Goal: Complete application form: Complete application form

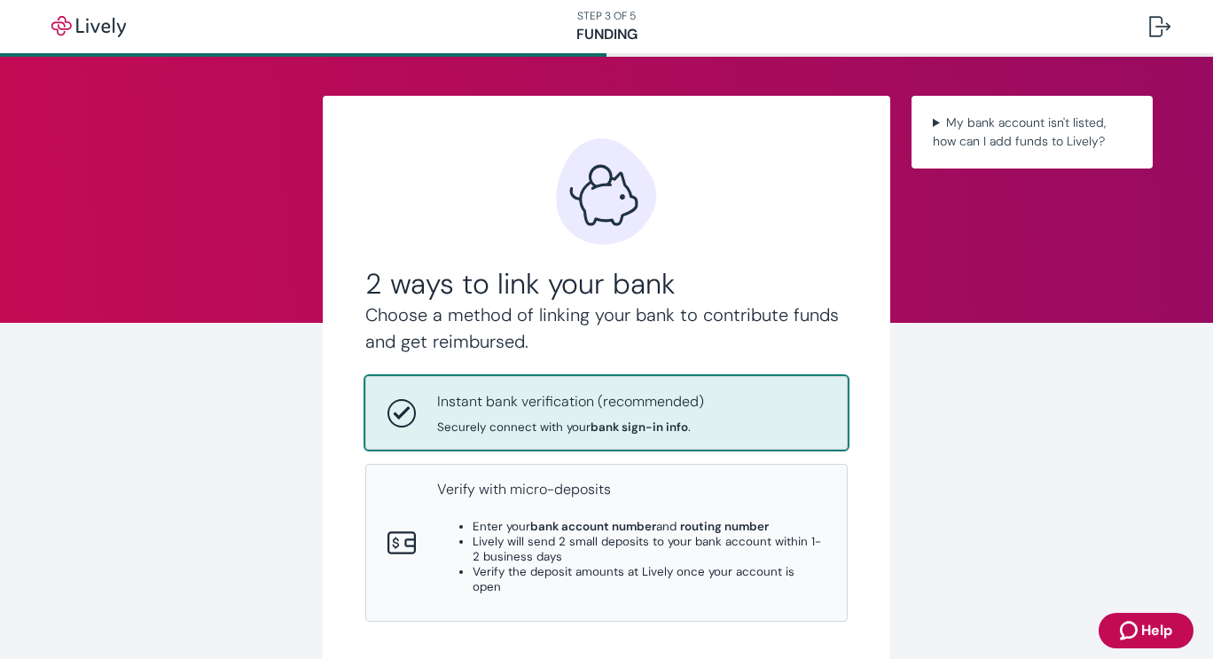
click at [709, 412] on div "Instant bank verification (recommended) Securely connect with your bank sign-in…" at bounding box center [631, 412] width 388 height 43
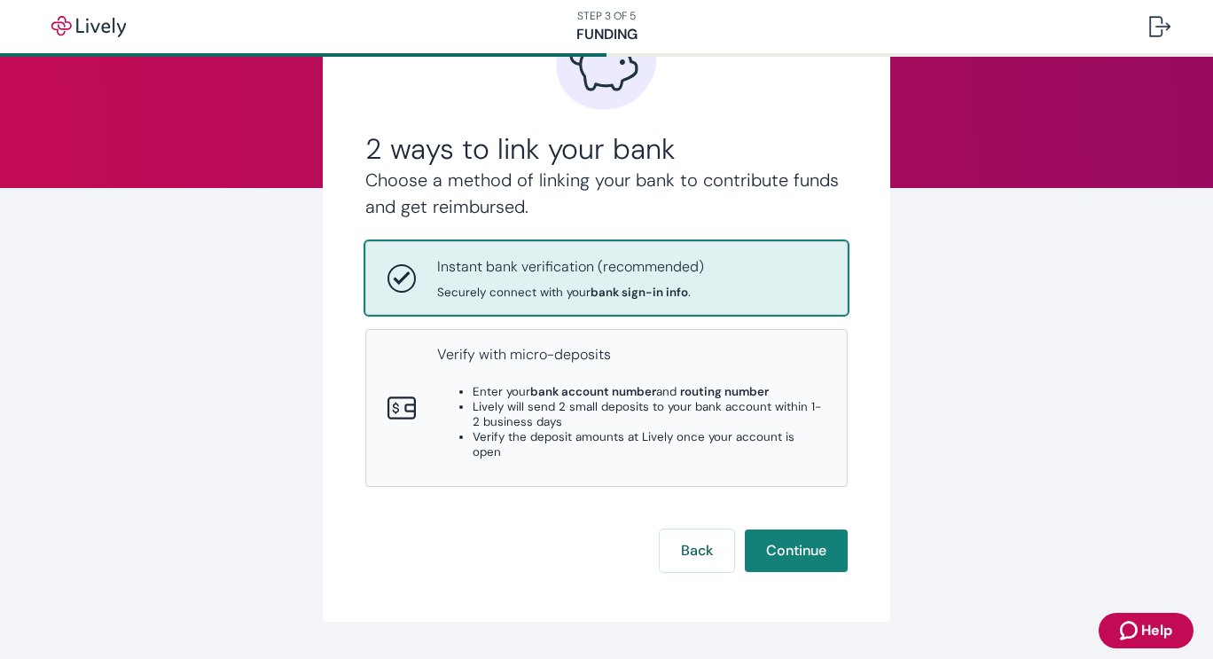
scroll to position [167, 0]
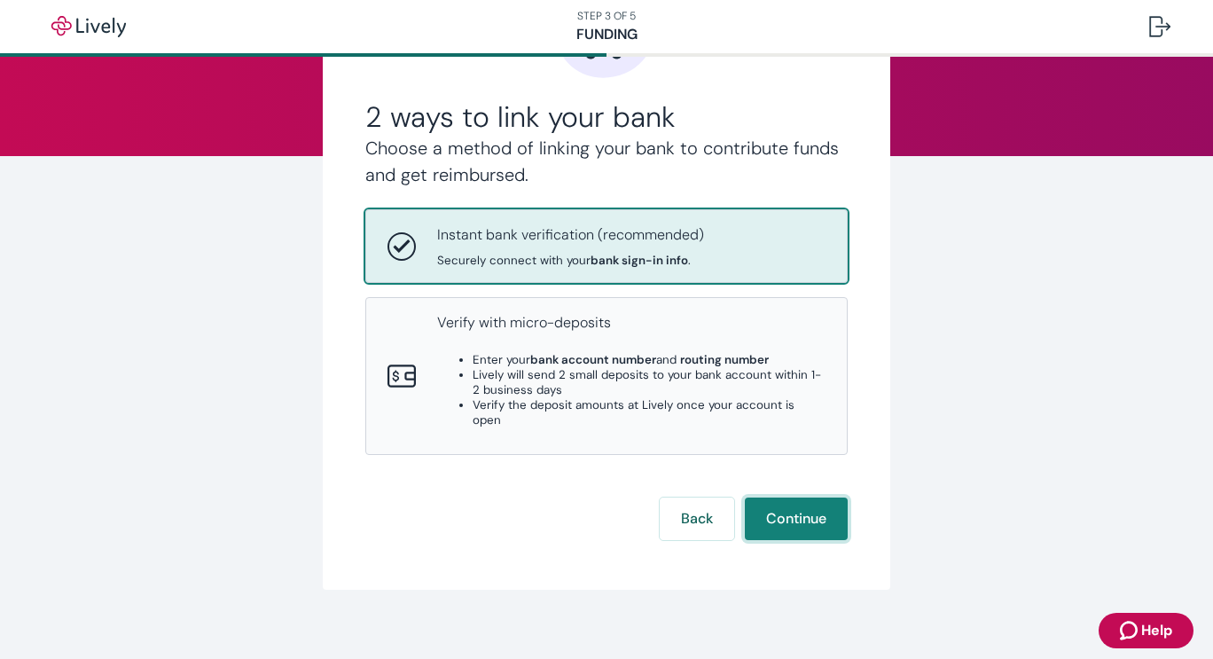
click at [781, 502] on button "Continue" at bounding box center [796, 519] width 103 height 43
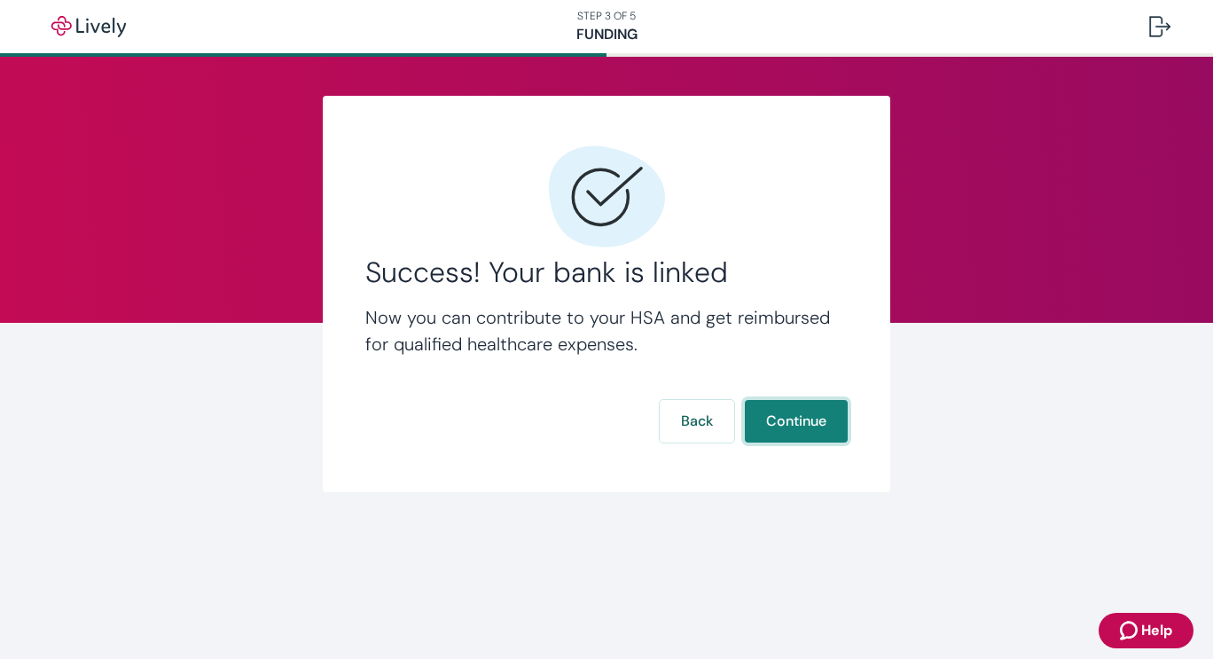
click at [780, 428] on button "Continue" at bounding box center [796, 421] width 103 height 43
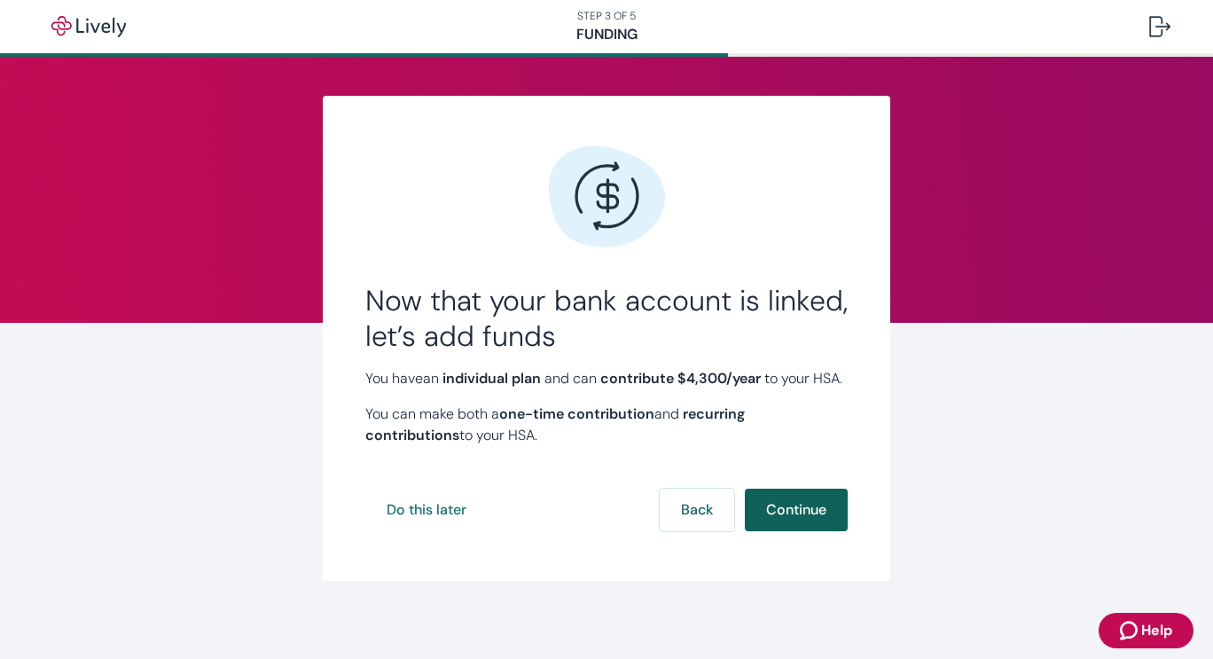
click at [764, 531] on button "Continue" at bounding box center [796, 510] width 103 height 43
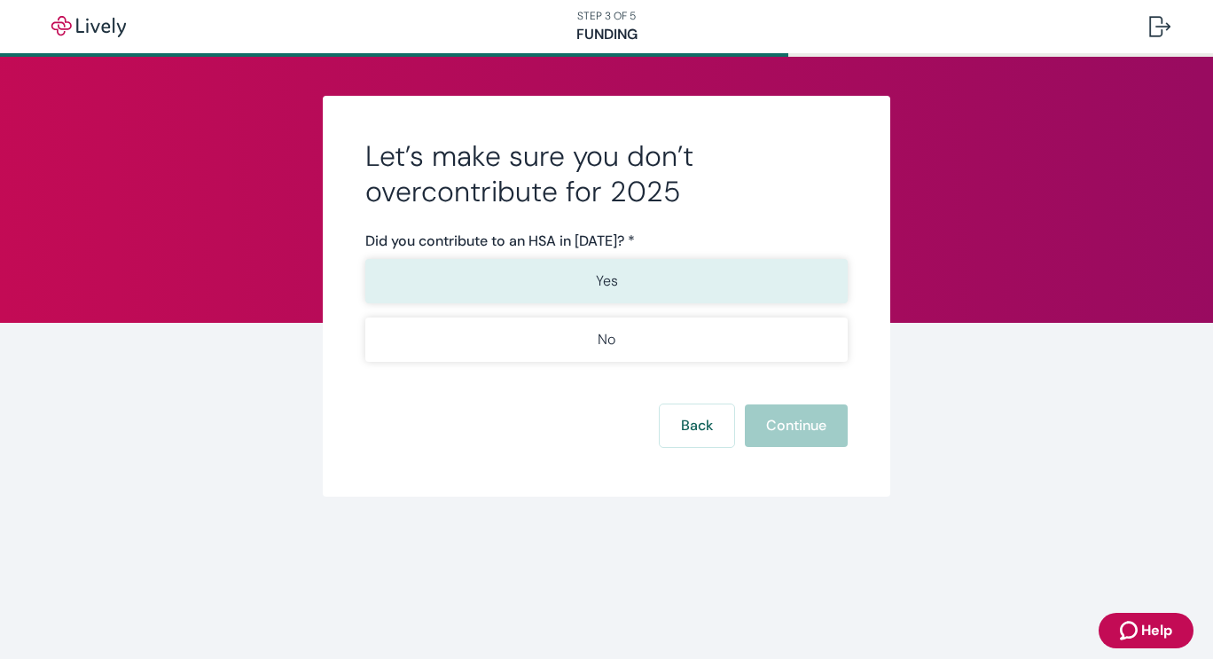
click at [674, 280] on button "Yes" at bounding box center [606, 281] width 482 height 44
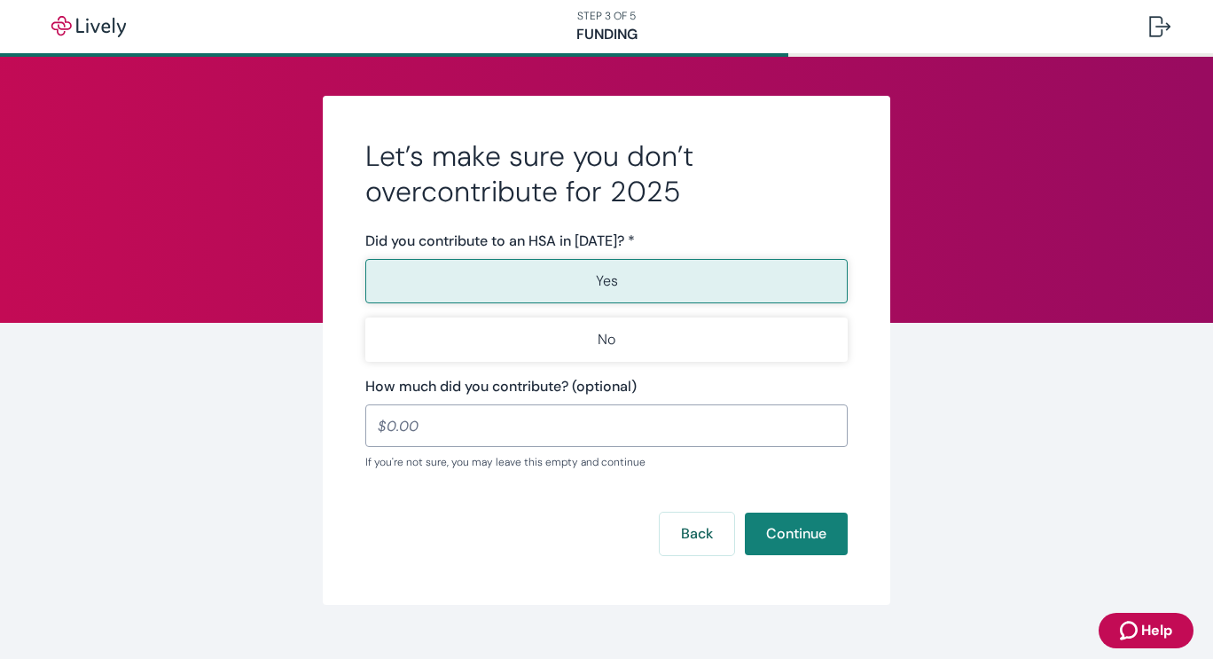
click at [415, 428] on input "How much did you contribute? (optional)" at bounding box center [606, 425] width 482 height 35
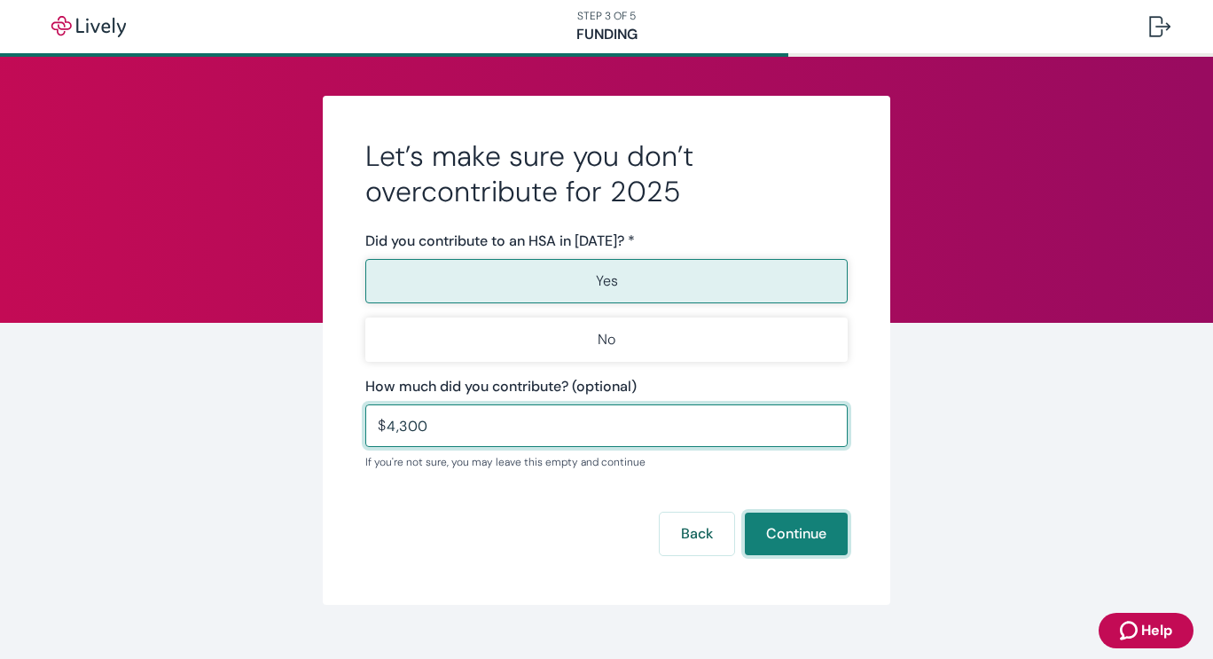
click at [774, 522] on button "Continue" at bounding box center [796, 534] width 103 height 43
type input "4,300.00"
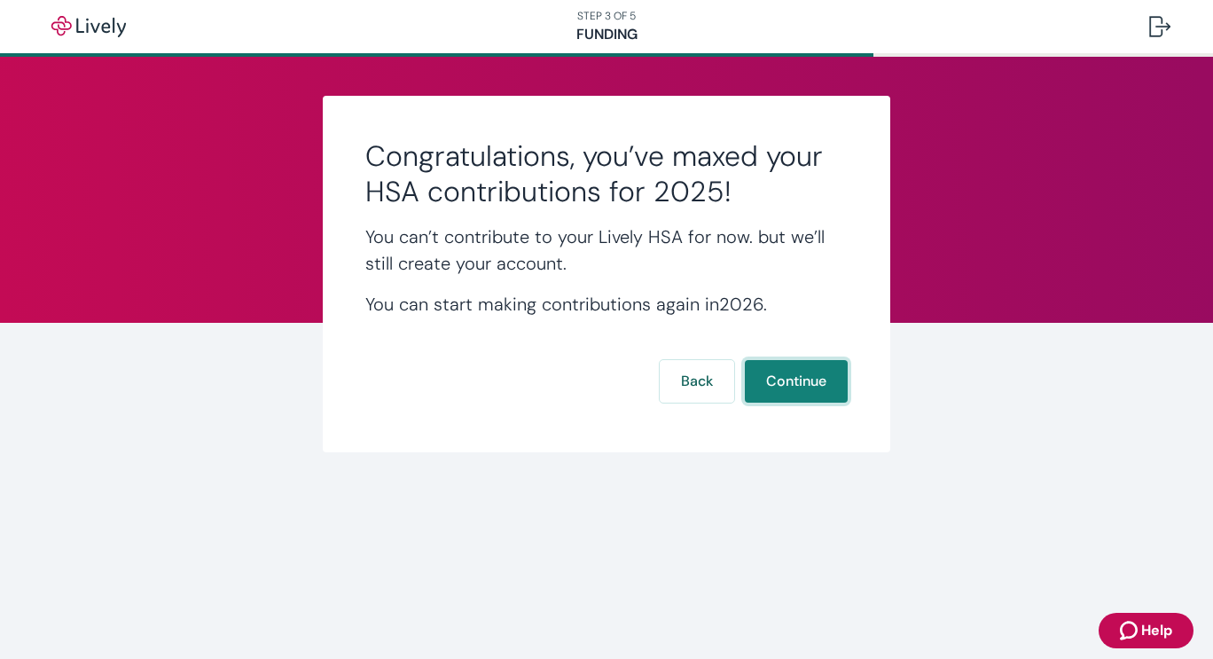
click at [804, 369] on button "Continue" at bounding box center [796, 381] width 103 height 43
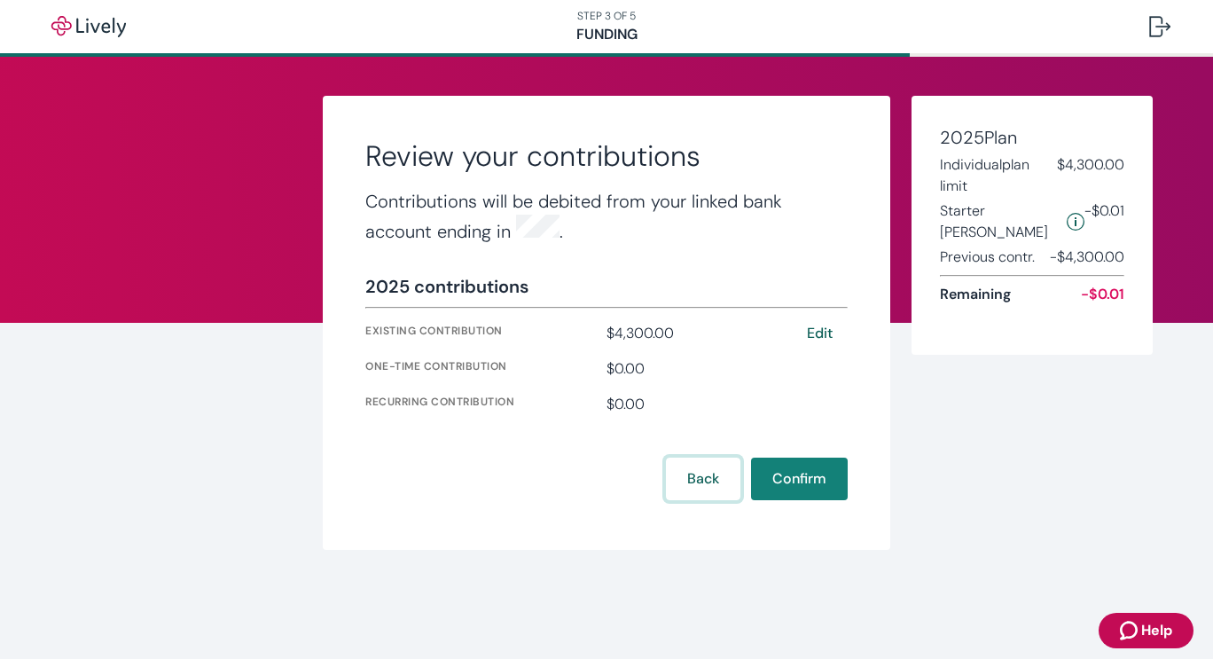
click at [702, 479] on button "Back" at bounding box center [703, 479] width 75 height 43
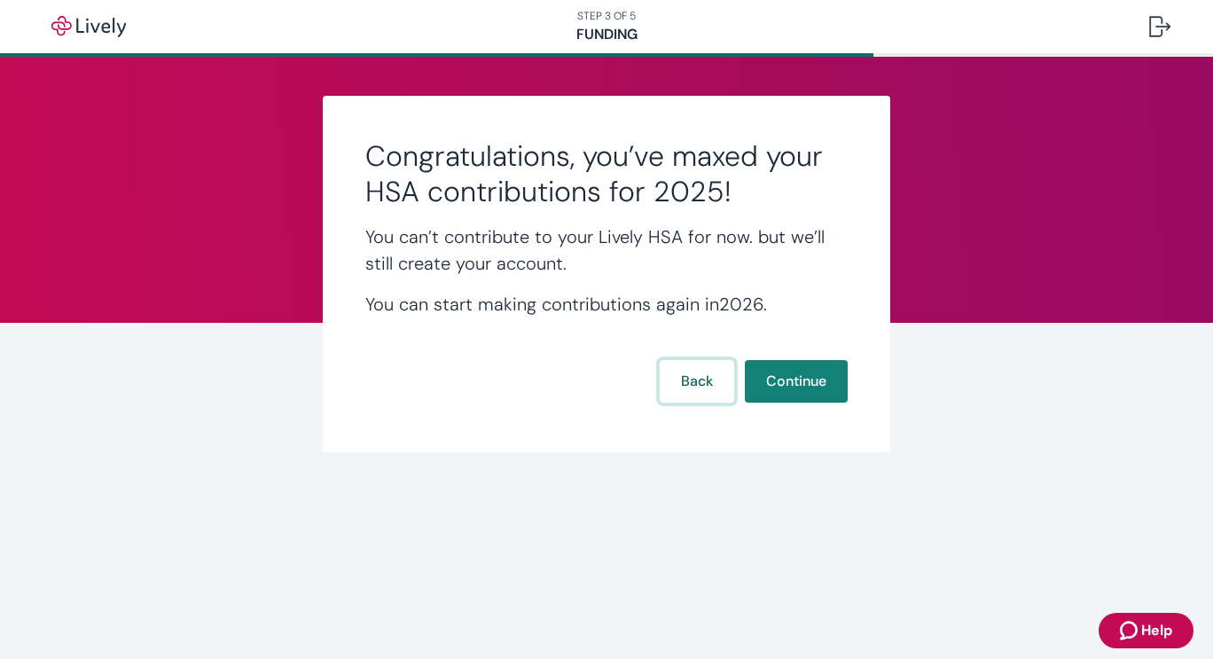
click at [686, 378] on button "Back" at bounding box center [697, 381] width 75 height 43
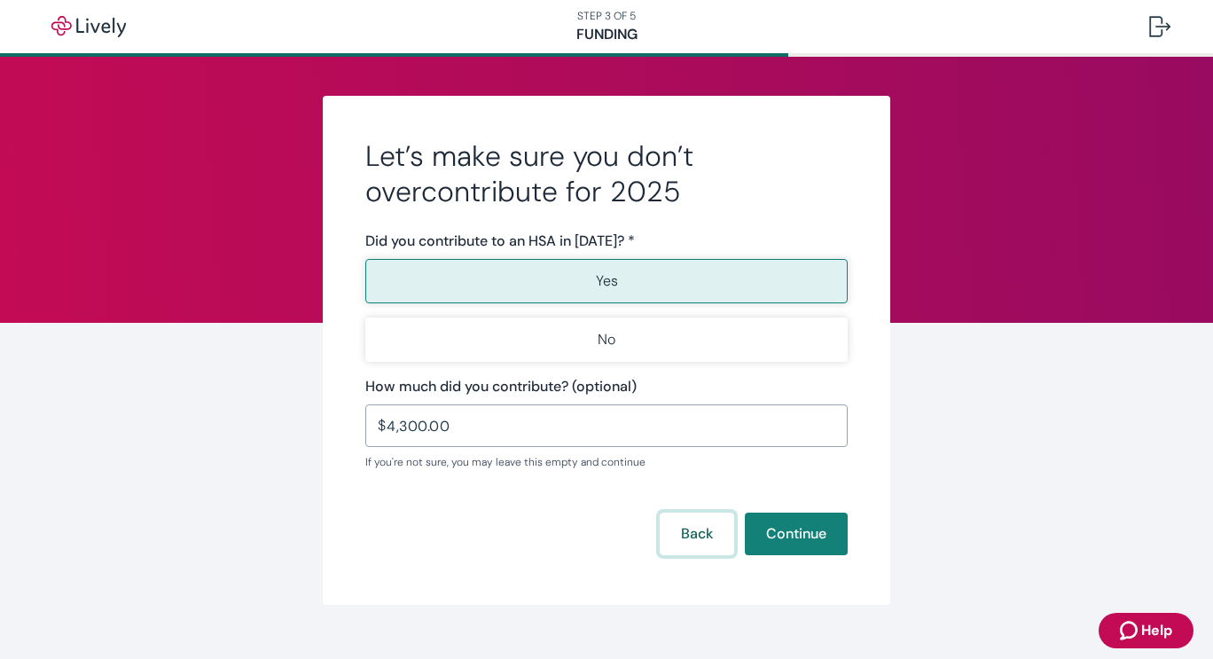
click at [701, 543] on button "Back" at bounding box center [697, 534] width 75 height 43
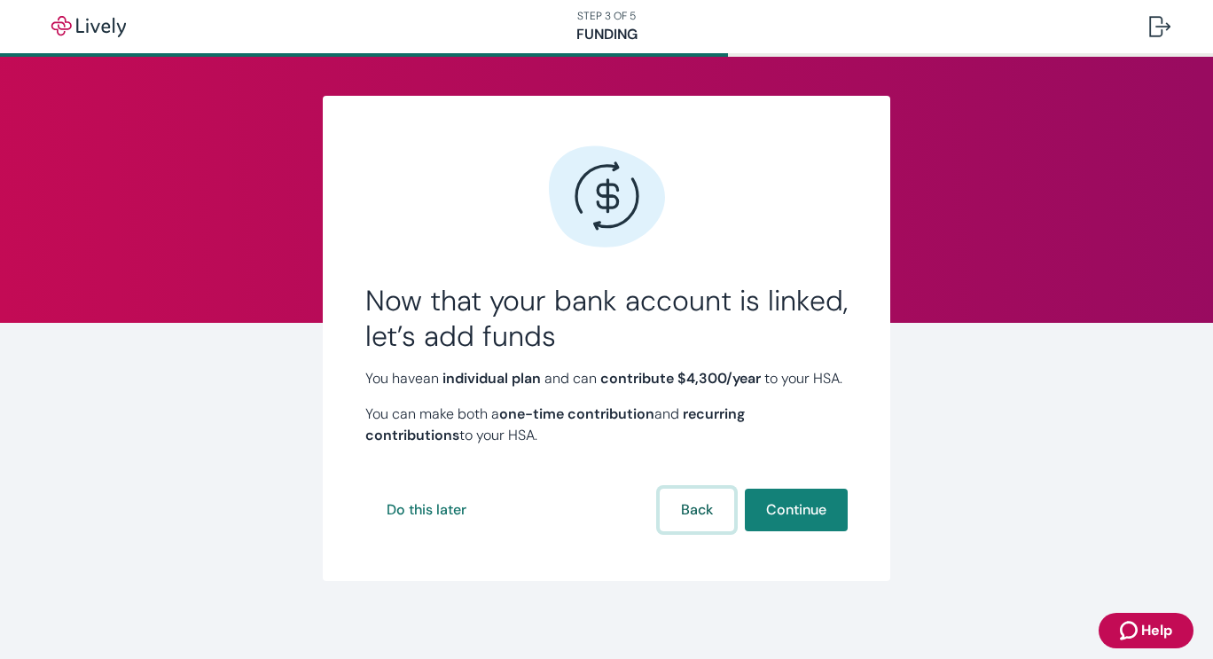
click at [701, 531] on button "Back" at bounding box center [697, 510] width 75 height 43
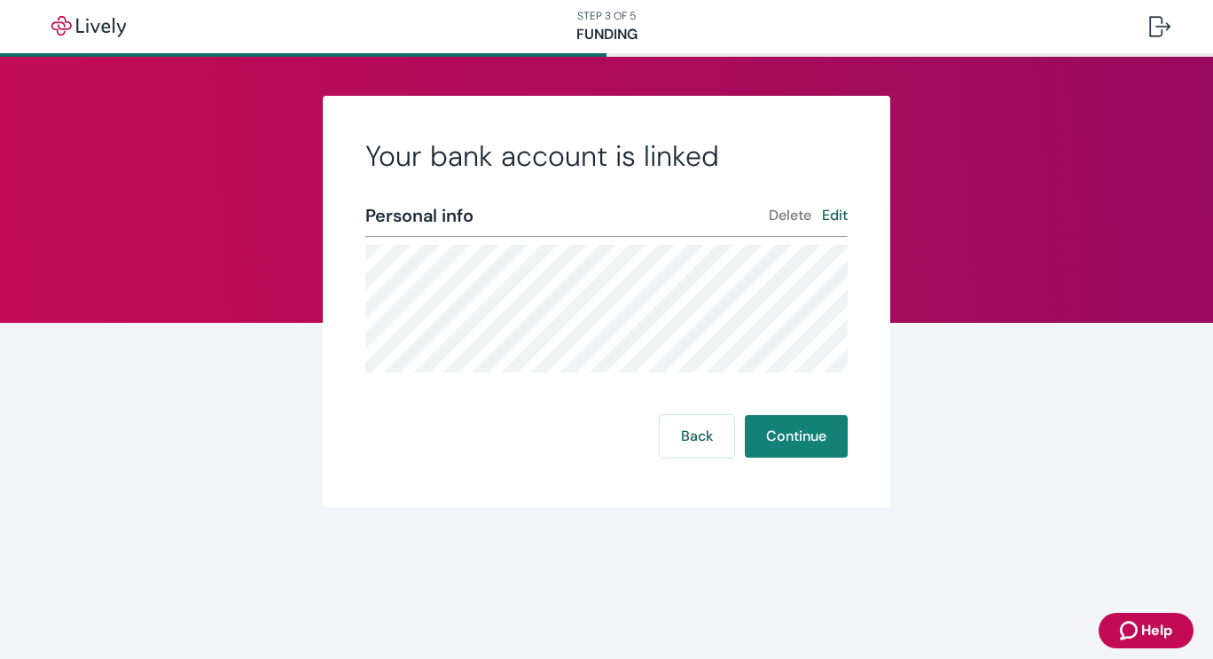
click at [835, 216] on button "Edit" at bounding box center [835, 215] width 26 height 21
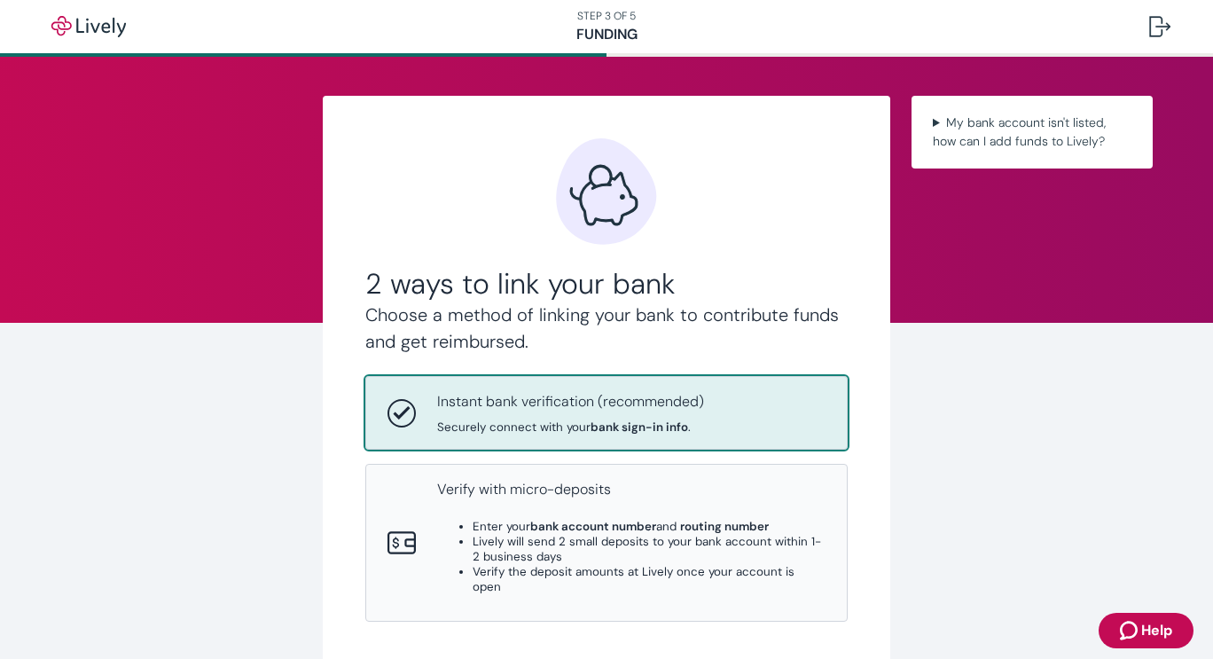
click at [675, 414] on div "Instant bank verification (recommended) Securely connect with your bank sign-in…" at bounding box center [570, 412] width 267 height 43
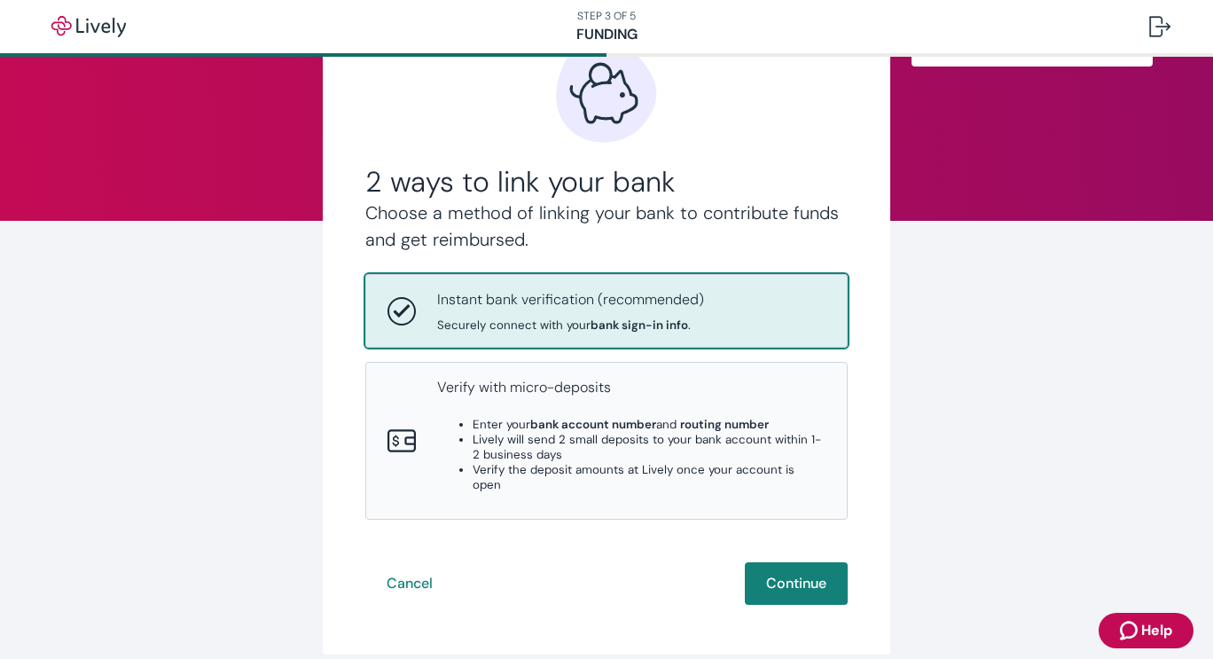
scroll to position [167, 0]
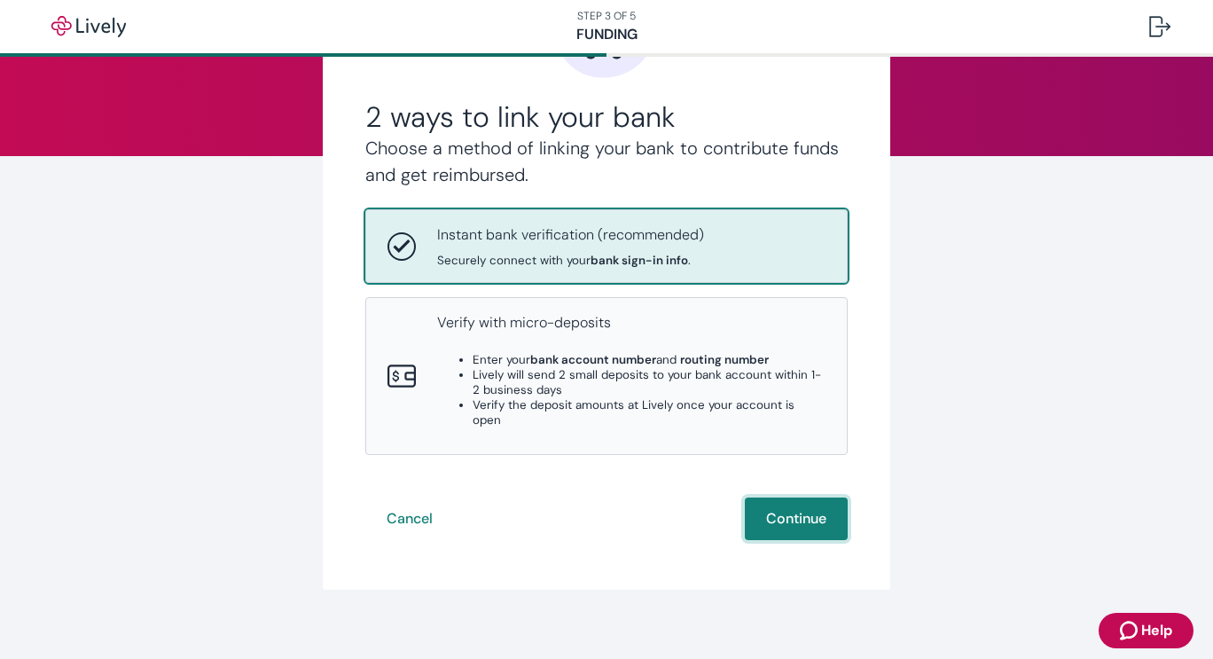
click at [802, 498] on button "Continue" at bounding box center [796, 519] width 103 height 43
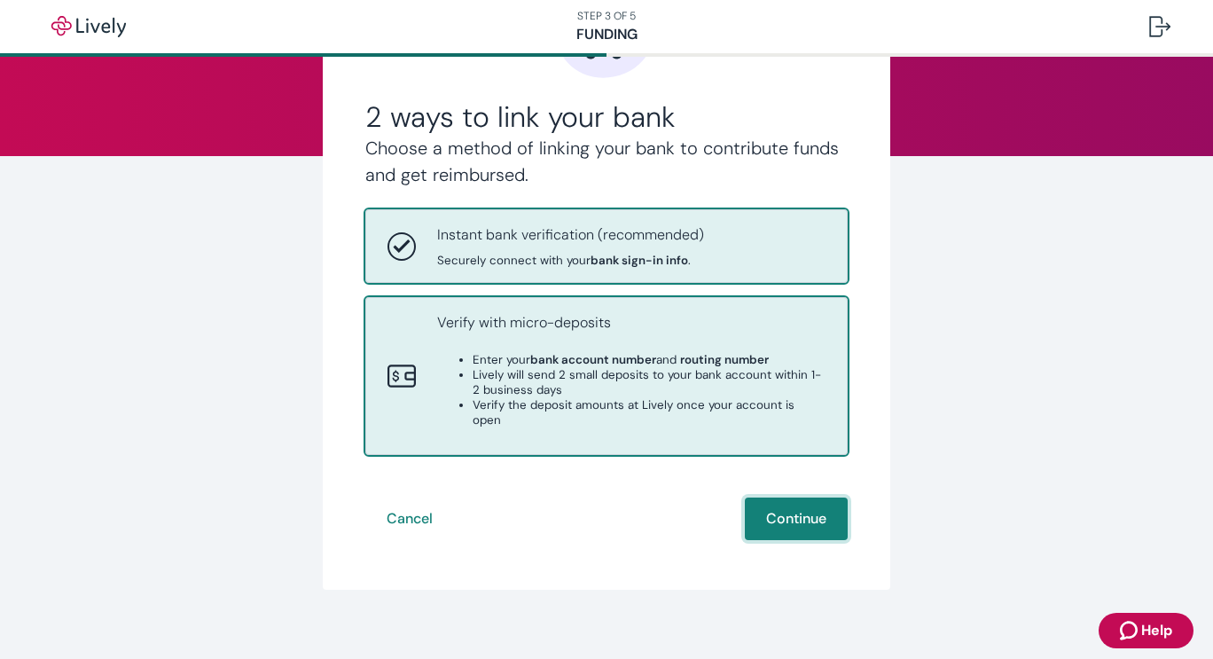
scroll to position [0, 0]
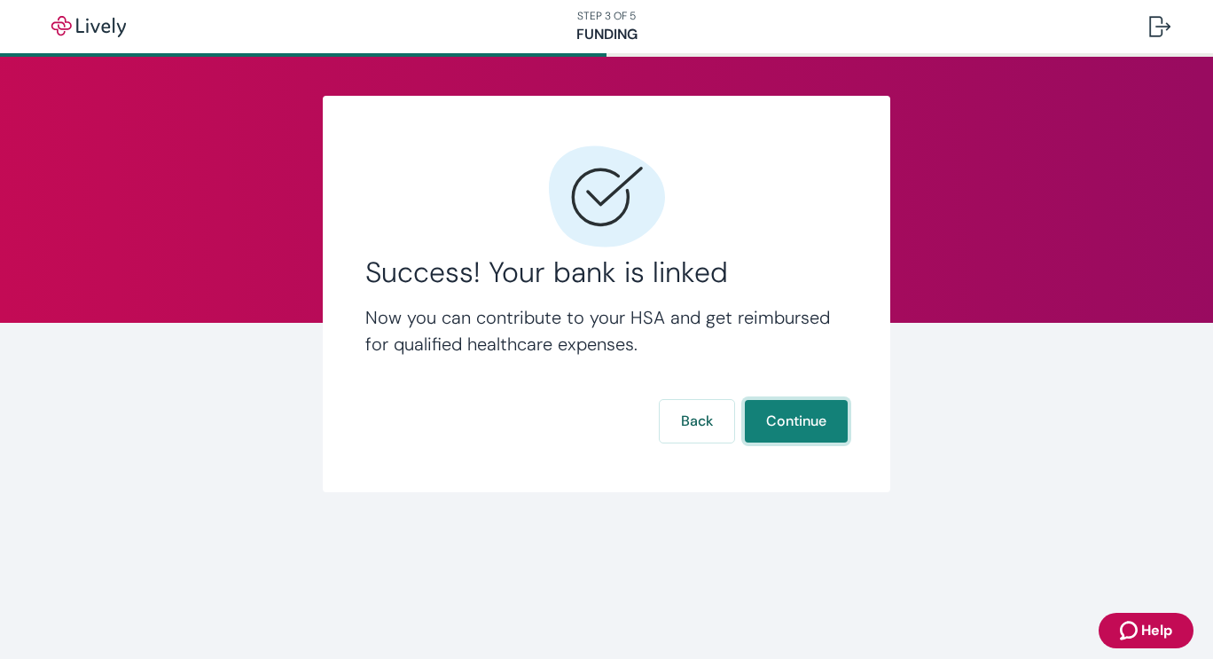
click at [803, 420] on button "Continue" at bounding box center [796, 421] width 103 height 43
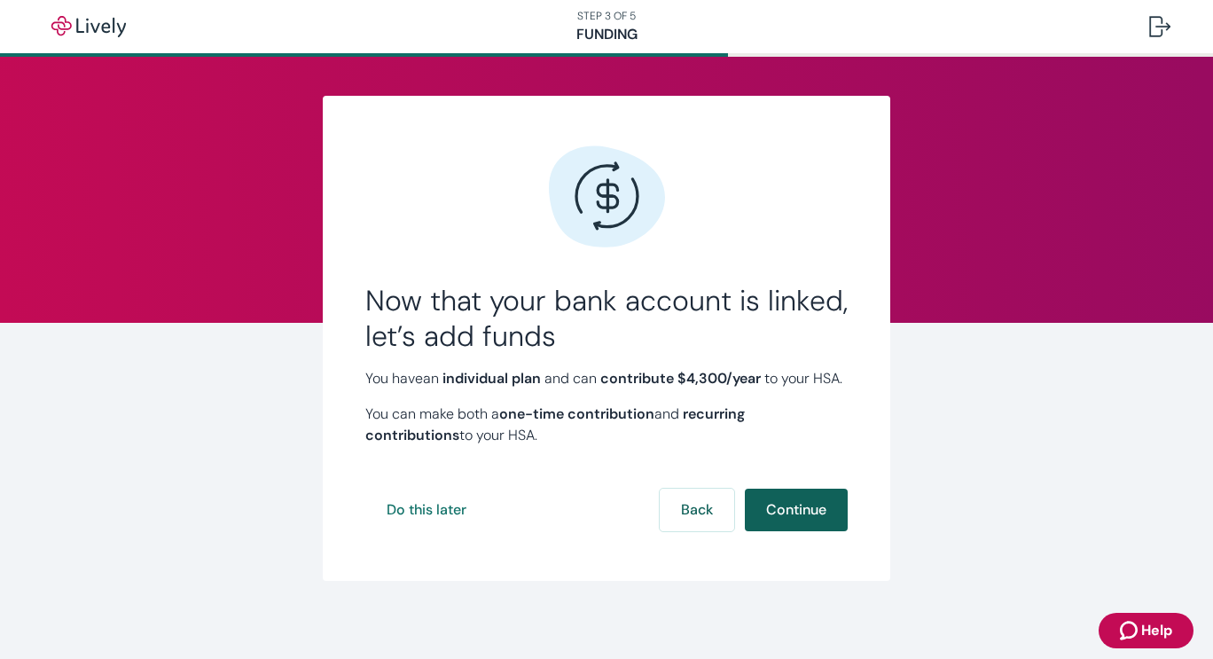
click at [785, 529] on button "Continue" at bounding box center [796, 510] width 103 height 43
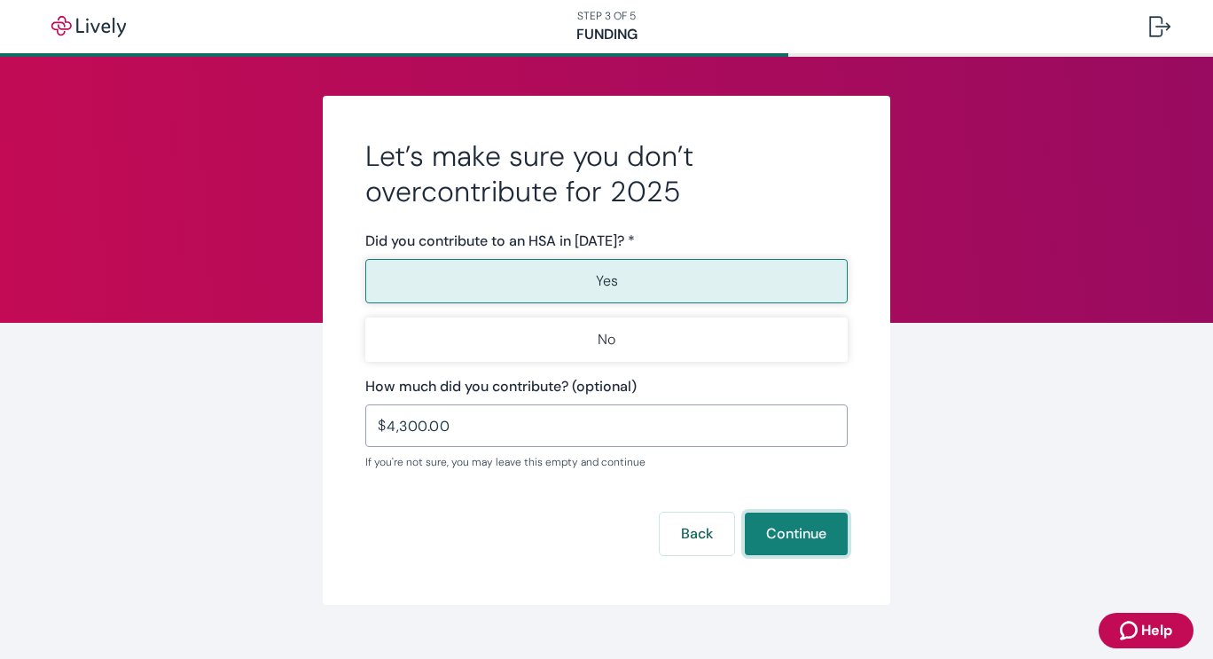
click at [785, 529] on button "Continue" at bounding box center [796, 534] width 103 height 43
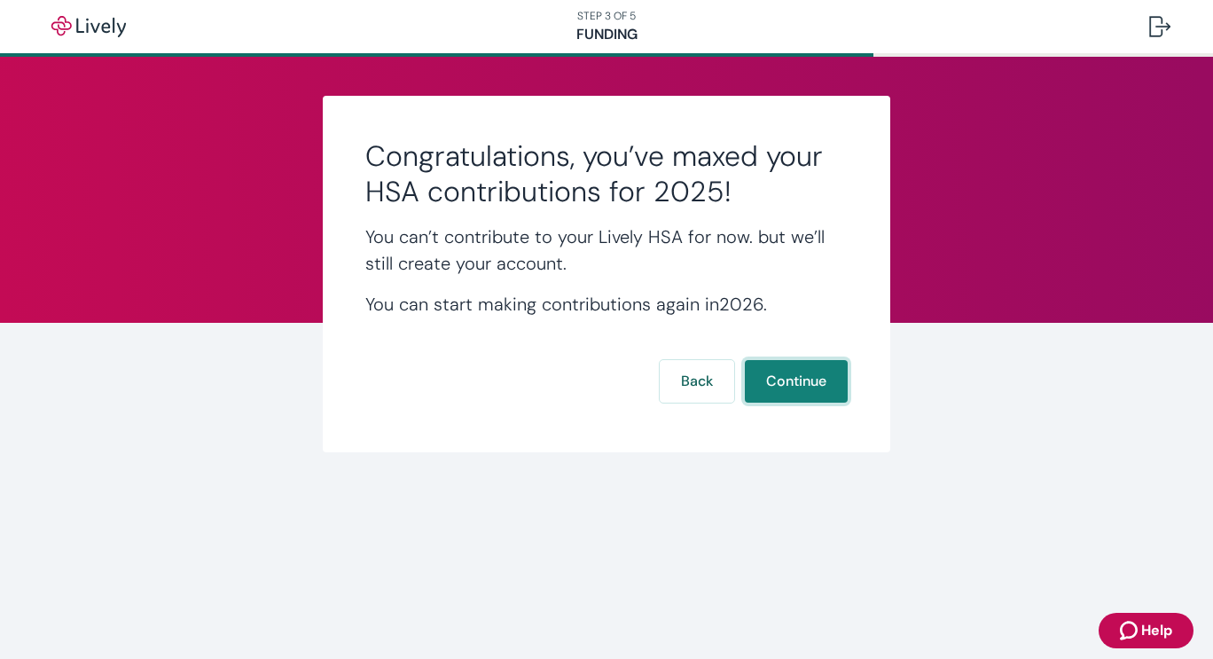
click at [805, 378] on button "Continue" at bounding box center [796, 381] width 103 height 43
click at [805, 379] on button "Continue" at bounding box center [796, 381] width 103 height 43
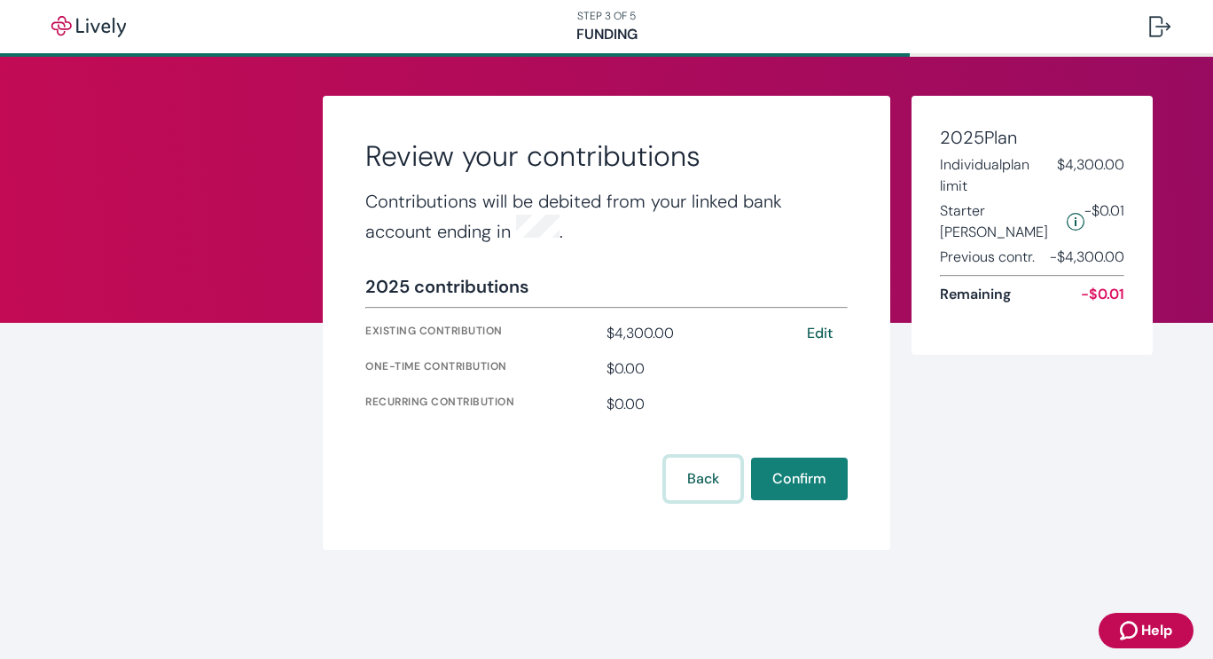
click at [707, 467] on button "Back" at bounding box center [703, 479] width 75 height 43
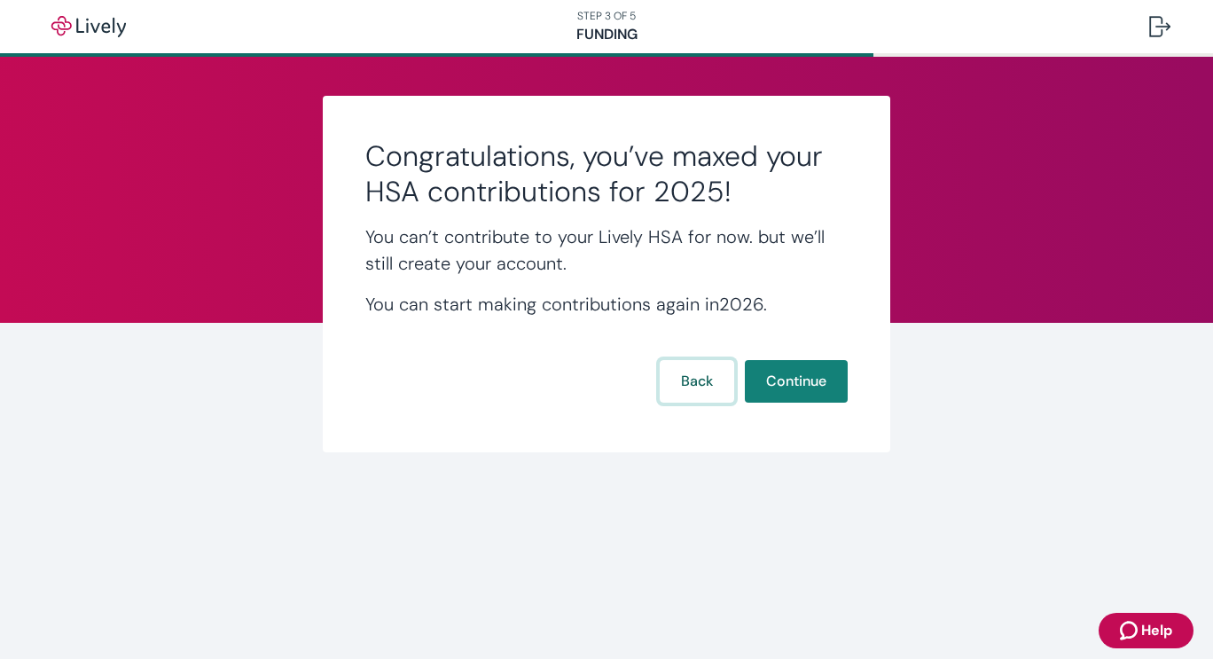
click at [693, 385] on button "Back" at bounding box center [697, 381] width 75 height 43
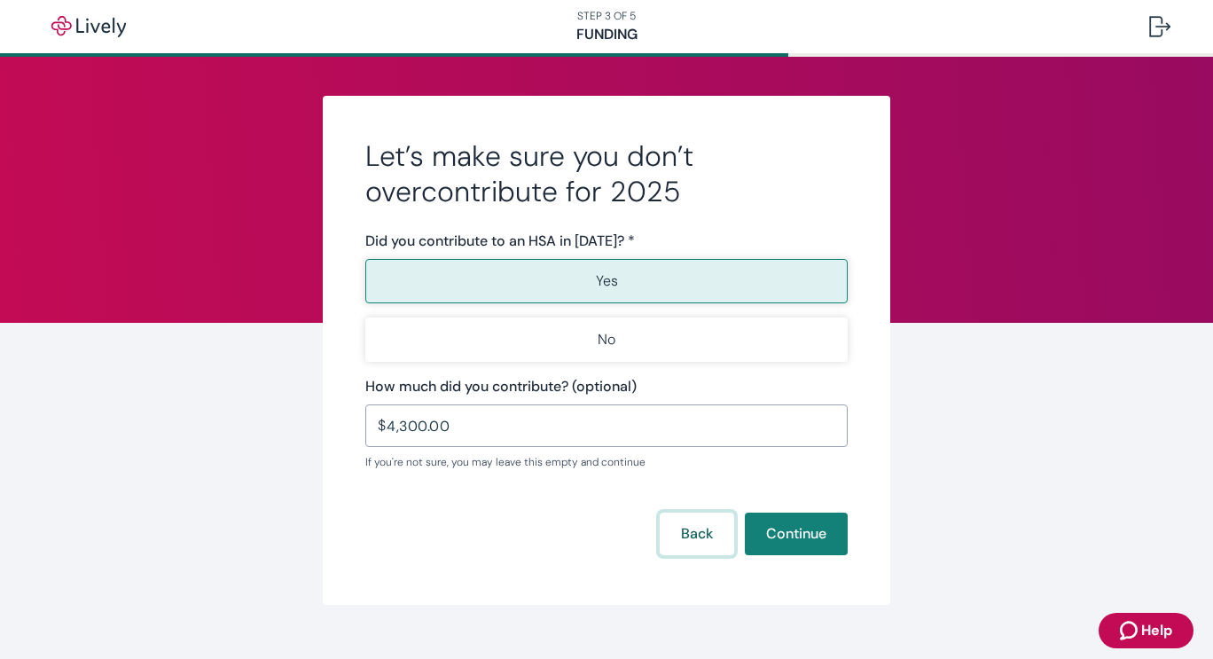
click at [680, 536] on button "Back" at bounding box center [697, 534] width 75 height 43
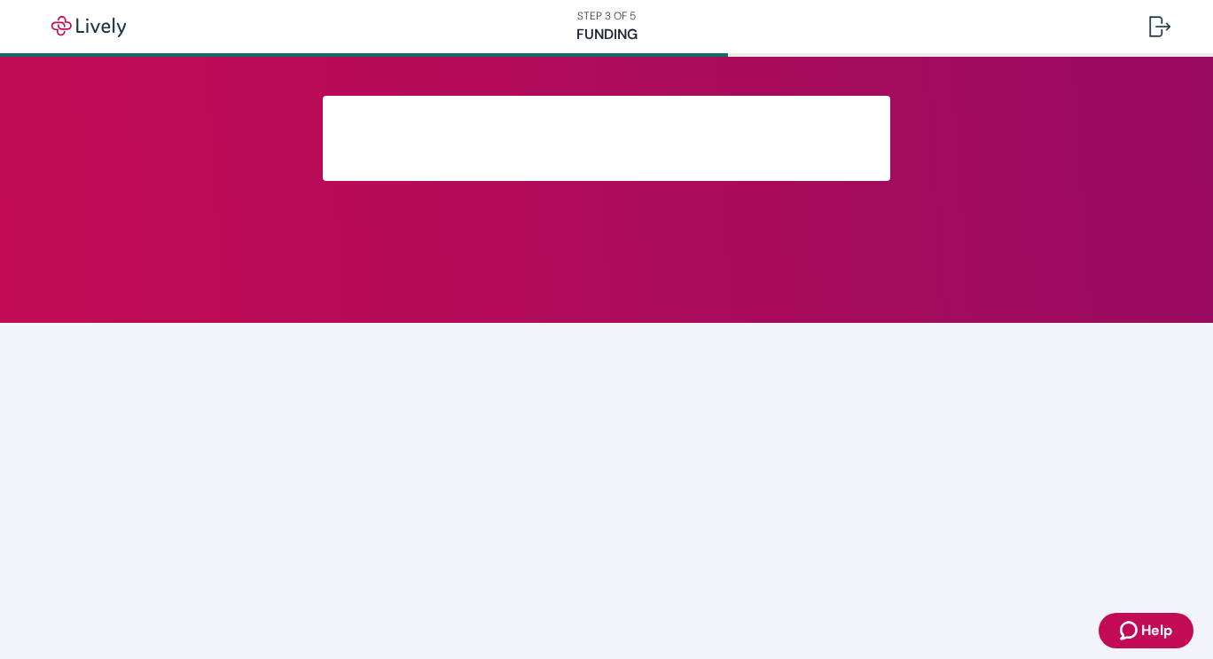
click at [680, 536] on main at bounding box center [606, 358] width 1213 height 602
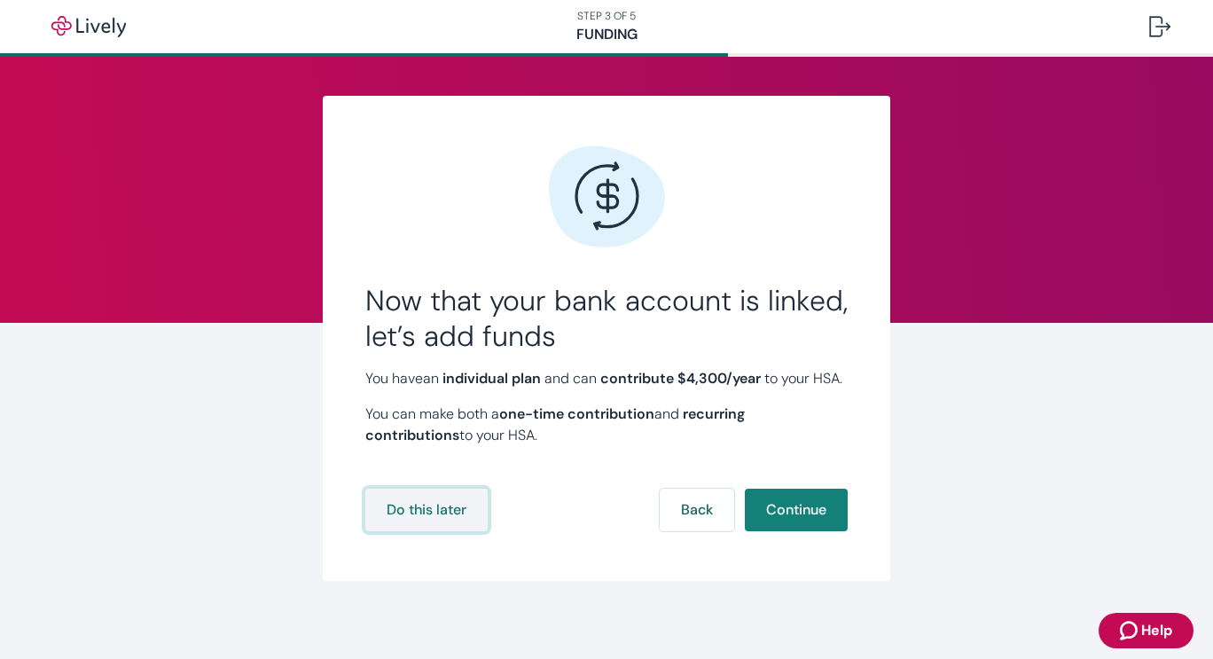
click at [420, 530] on button "Do this later" at bounding box center [426, 510] width 122 height 43
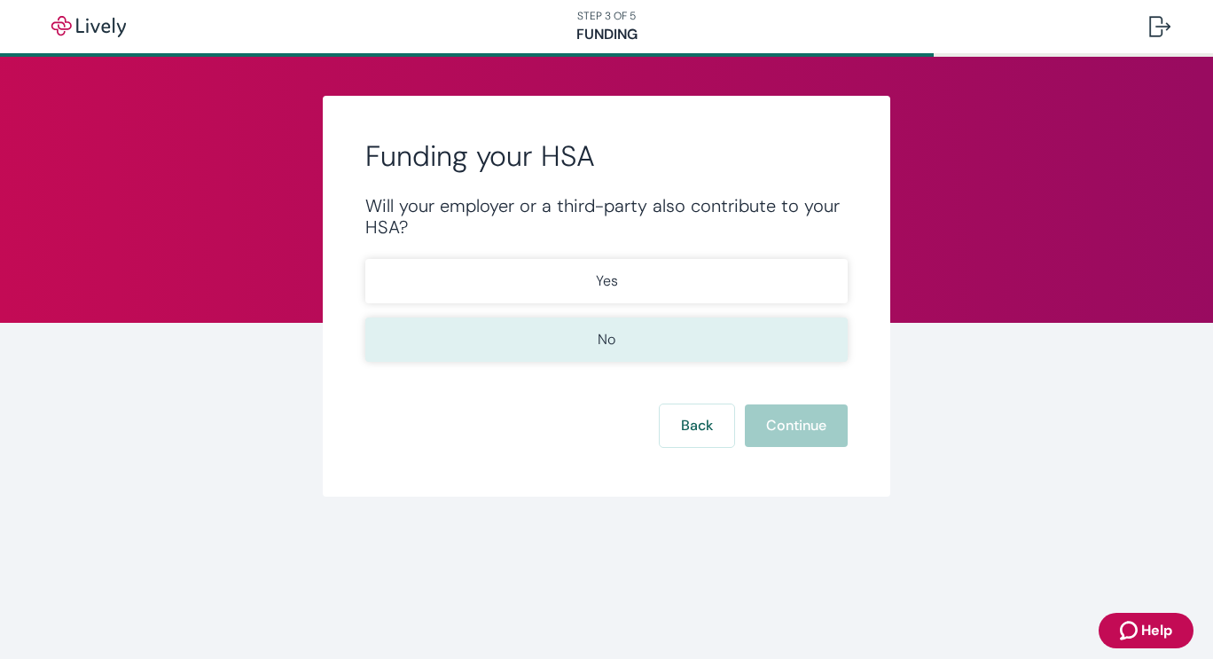
click at [592, 348] on button "No" at bounding box center [606, 340] width 482 height 44
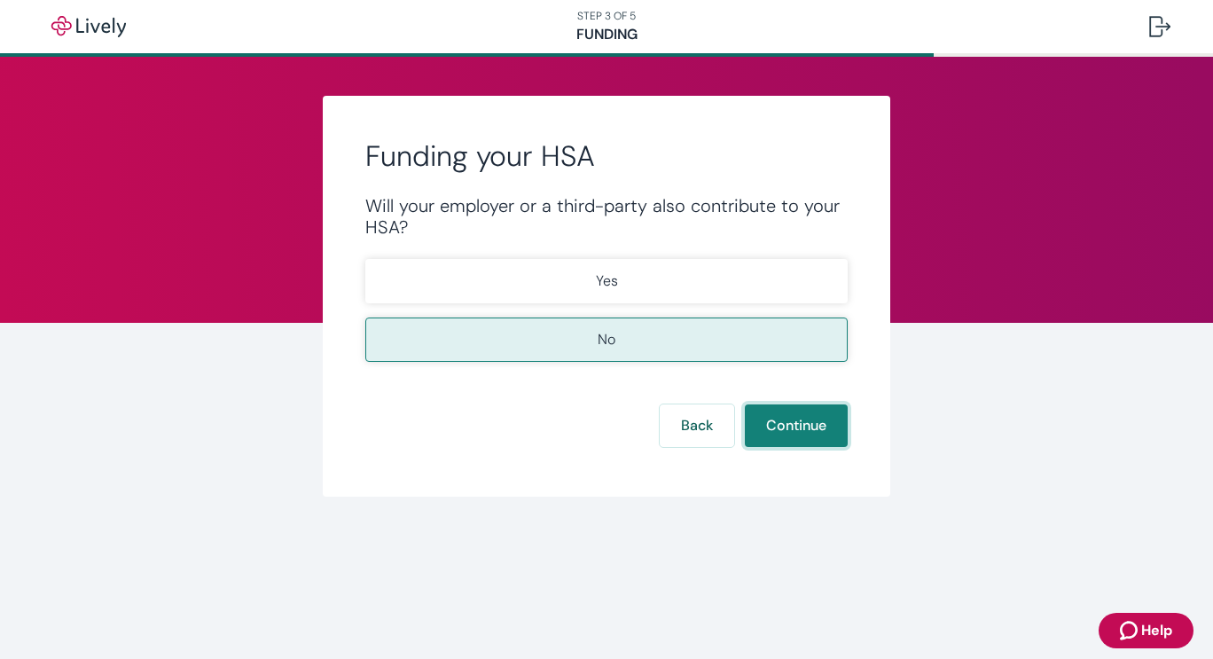
click at [792, 428] on button "Continue" at bounding box center [796, 425] width 103 height 43
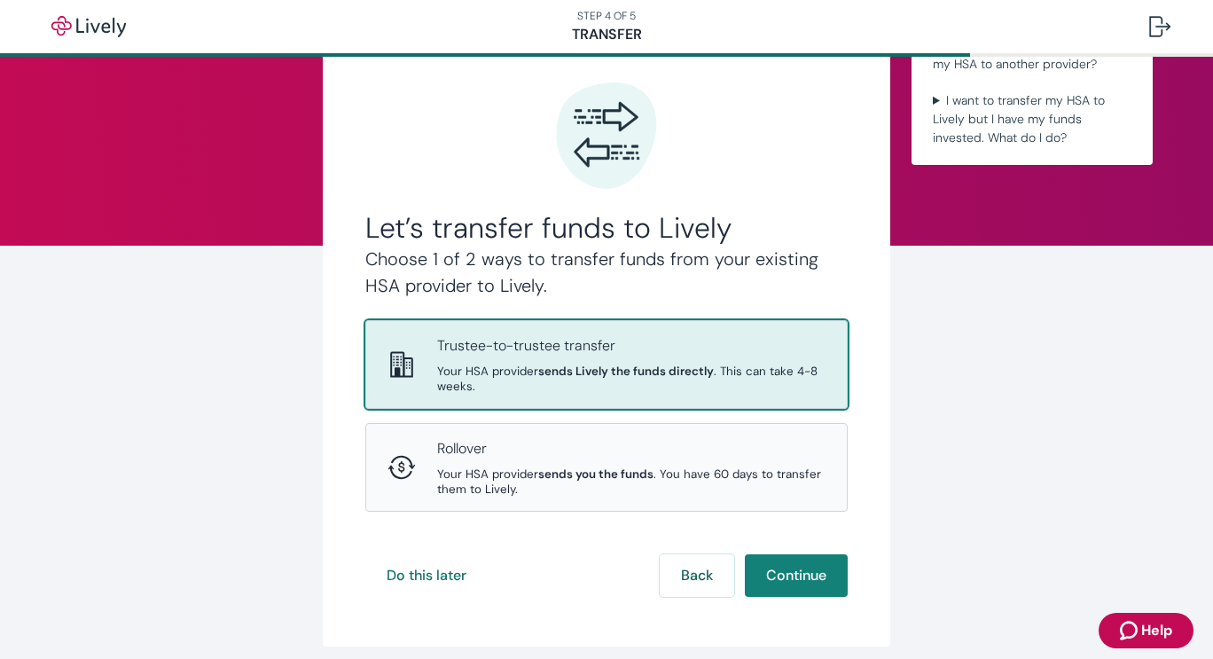
scroll to position [78, 0]
drag, startPoint x: 1032, startPoint y: 363, endPoint x: 1022, endPoint y: 477, distance: 114.9
click at [1022, 477] on div "Let’s transfer funds to Lively Choose 1 of 2 ways to transfer funds from your e…" at bounding box center [606, 332] width 851 height 628
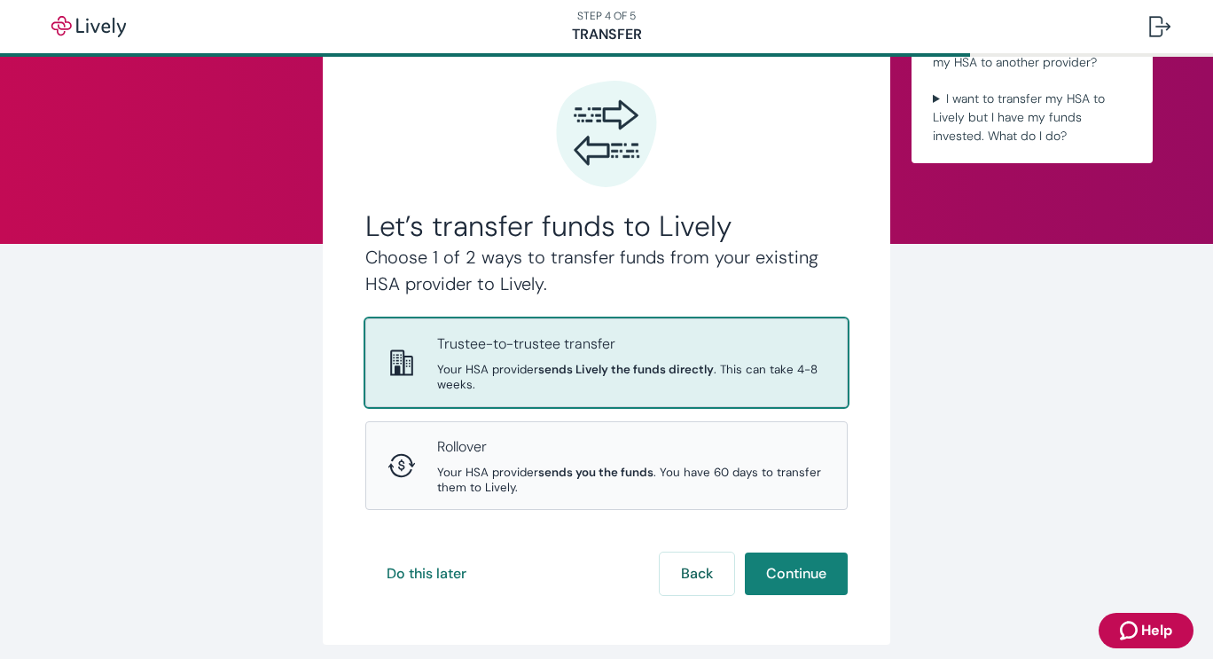
scroll to position [84, 0]
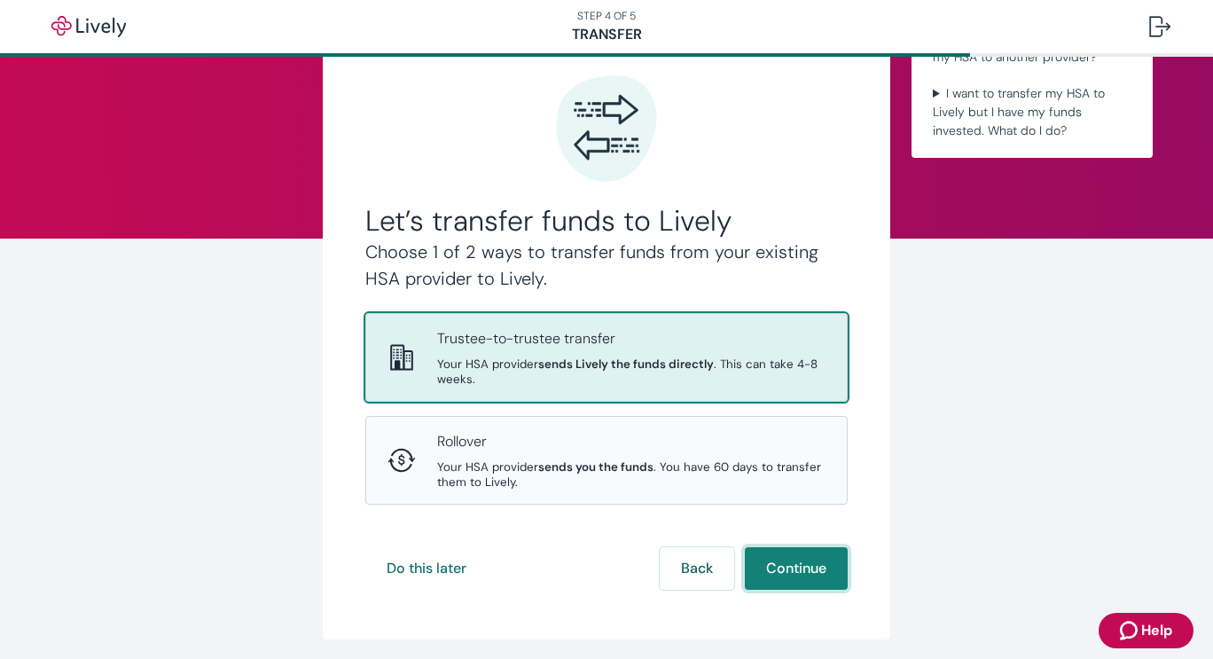
click at [779, 559] on button "Continue" at bounding box center [796, 568] width 103 height 43
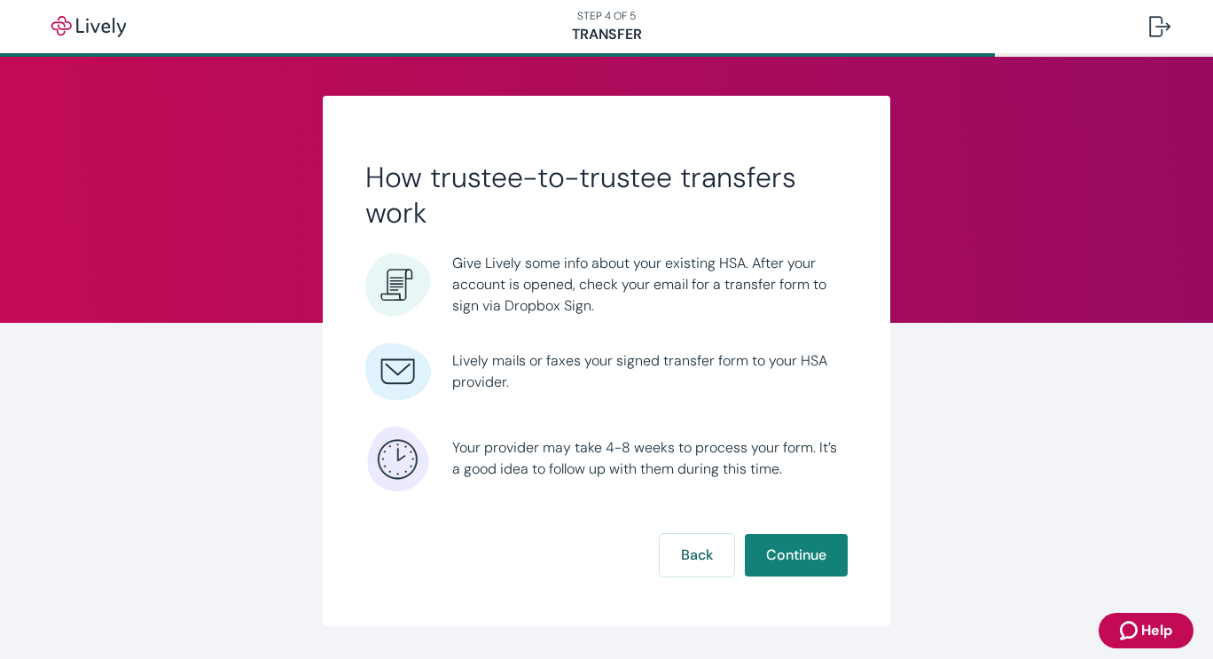
click at [647, 286] on span "Give Lively some info about your existing HSA. After your account is opened, ch…" at bounding box center [650, 285] width 396 height 64
click at [784, 546] on button "Continue" at bounding box center [796, 555] width 103 height 43
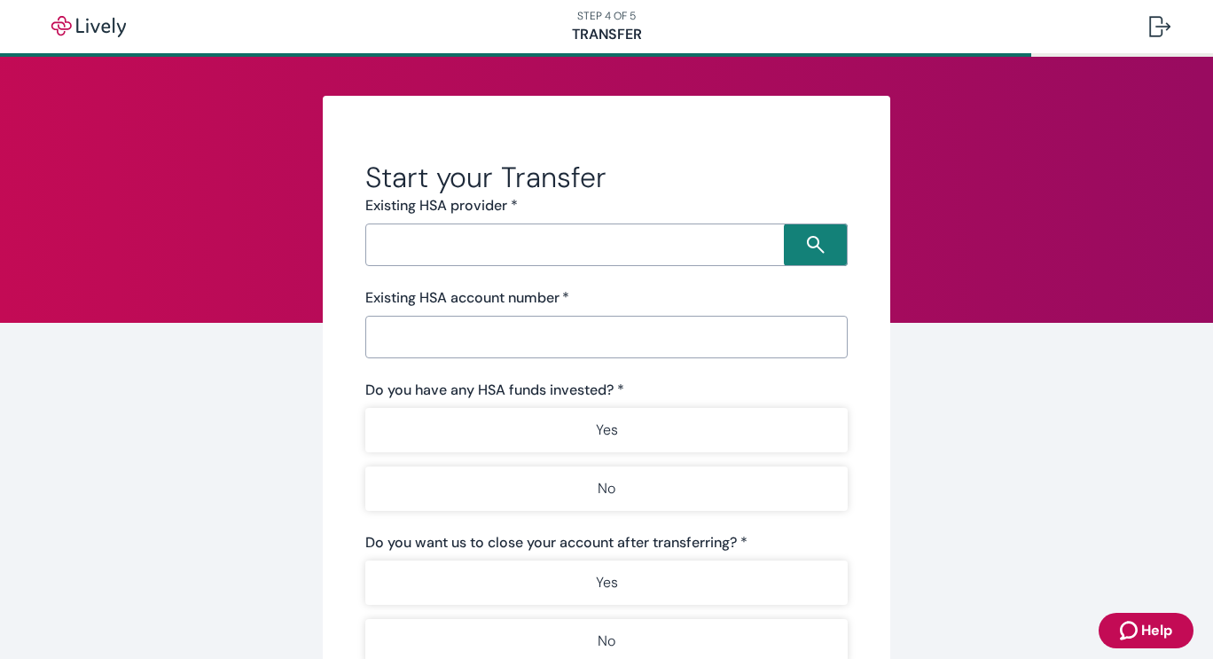
click at [438, 241] on input "Search input" at bounding box center [577, 244] width 413 height 25
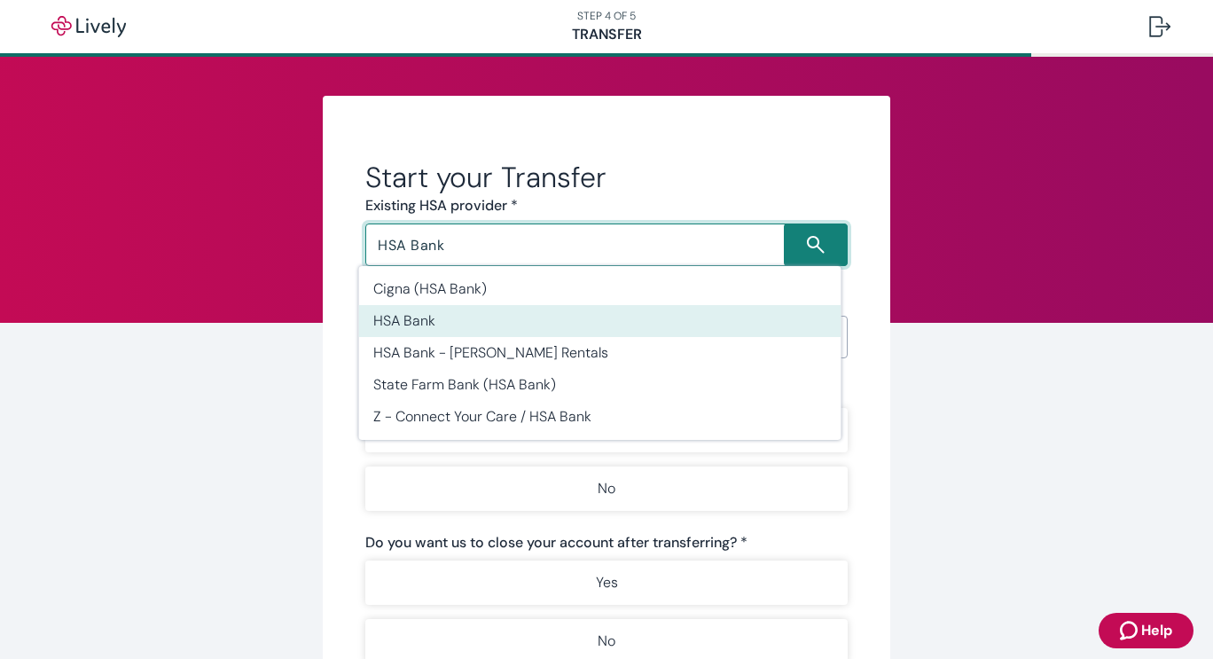
click at [436, 319] on li "HSA Bank" at bounding box center [600, 321] width 482 height 32
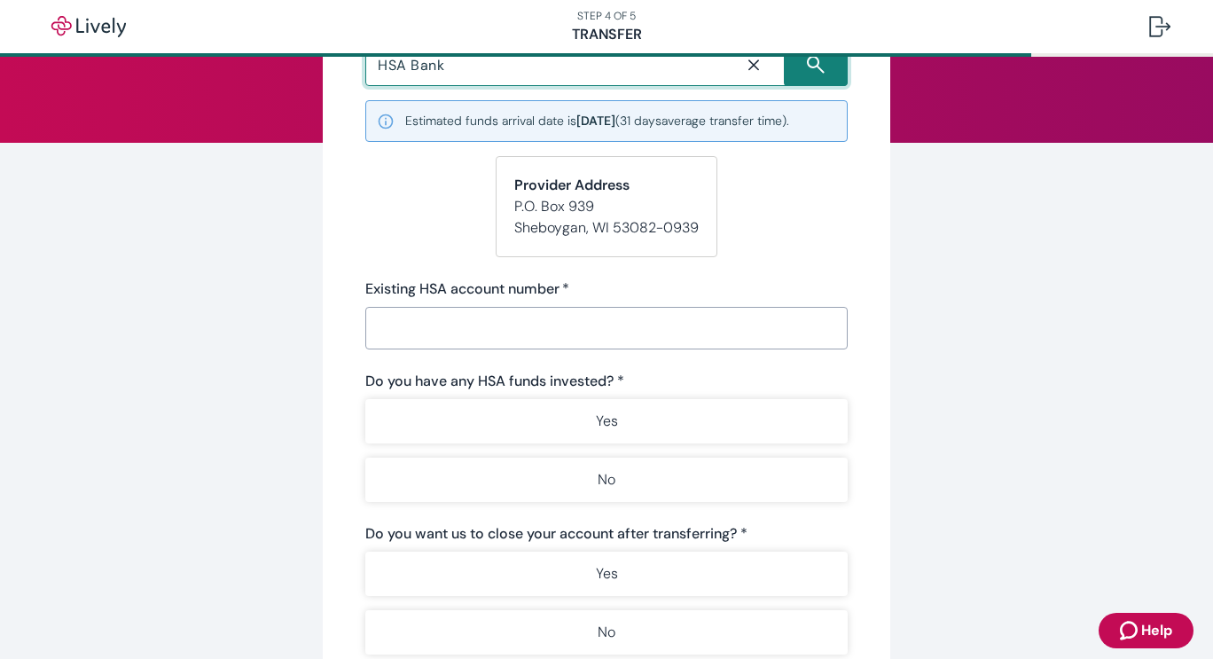
scroll to position [181, 0]
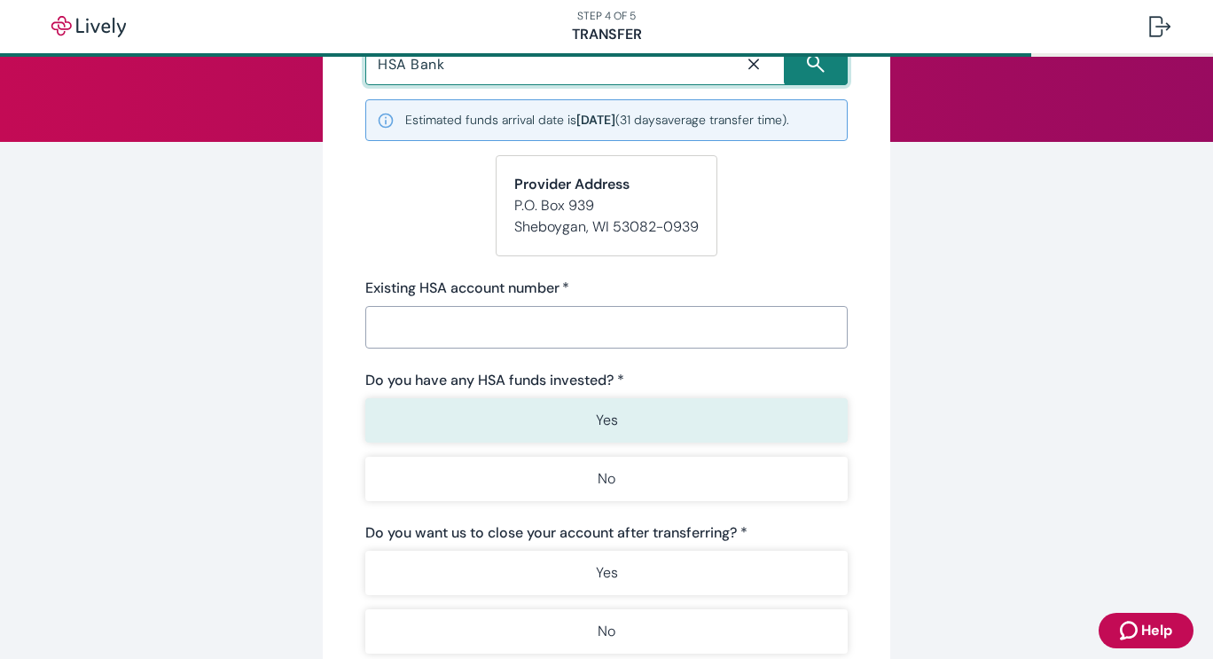
type input "HSA Bank"
click at [675, 430] on button "Yes" at bounding box center [606, 420] width 482 height 44
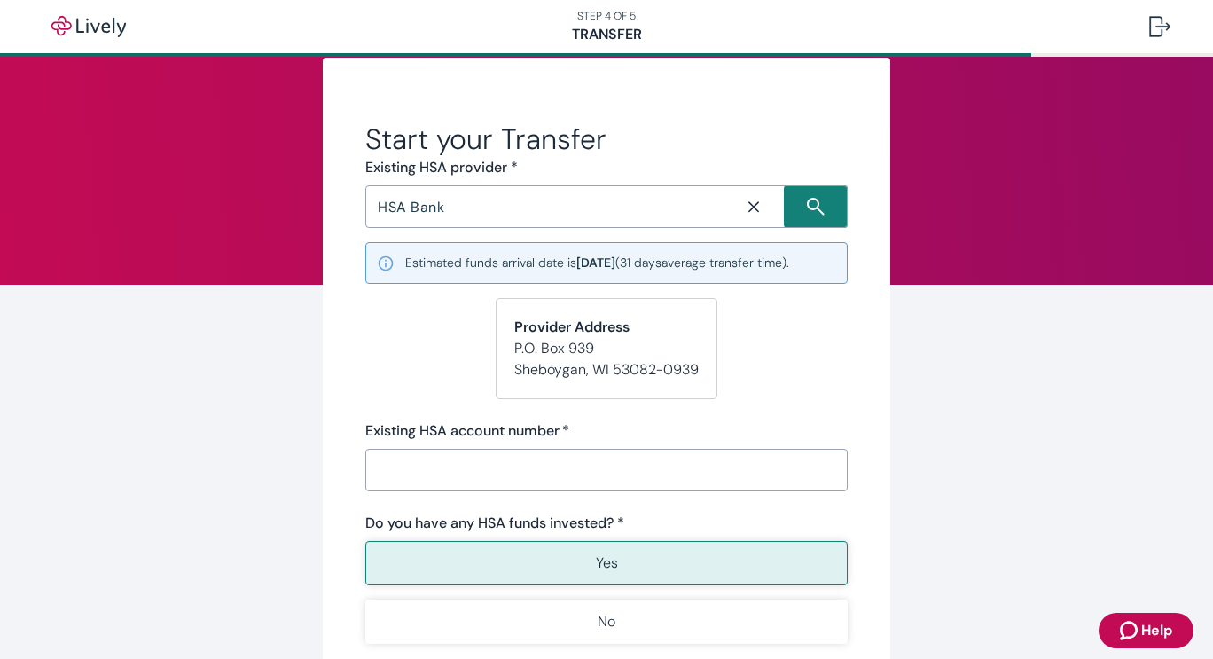
scroll to position [0, 0]
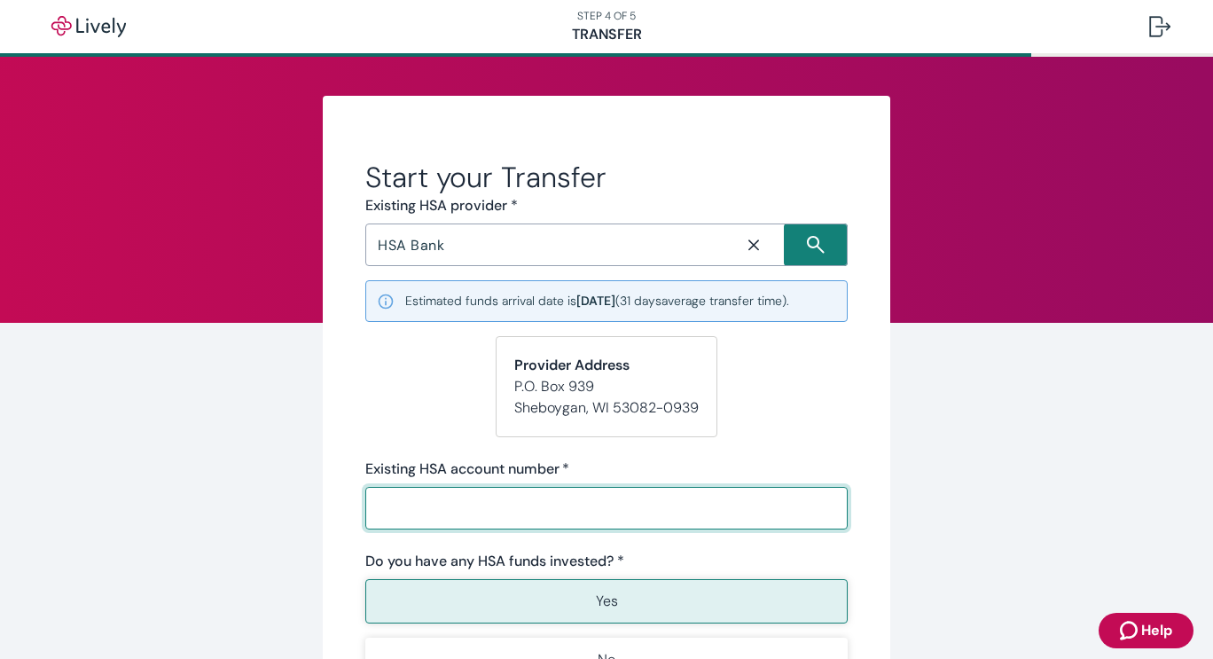
click at [461, 503] on input "Existing HSA account number   *" at bounding box center [606, 507] width 482 height 35
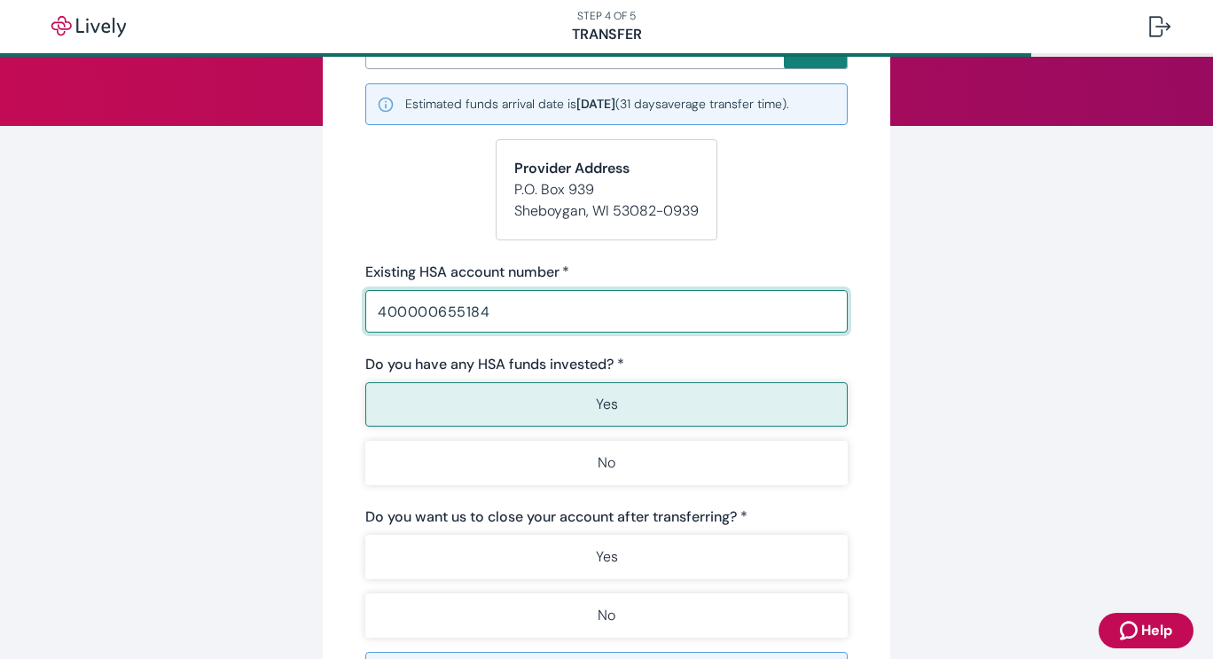
scroll to position [224, 0]
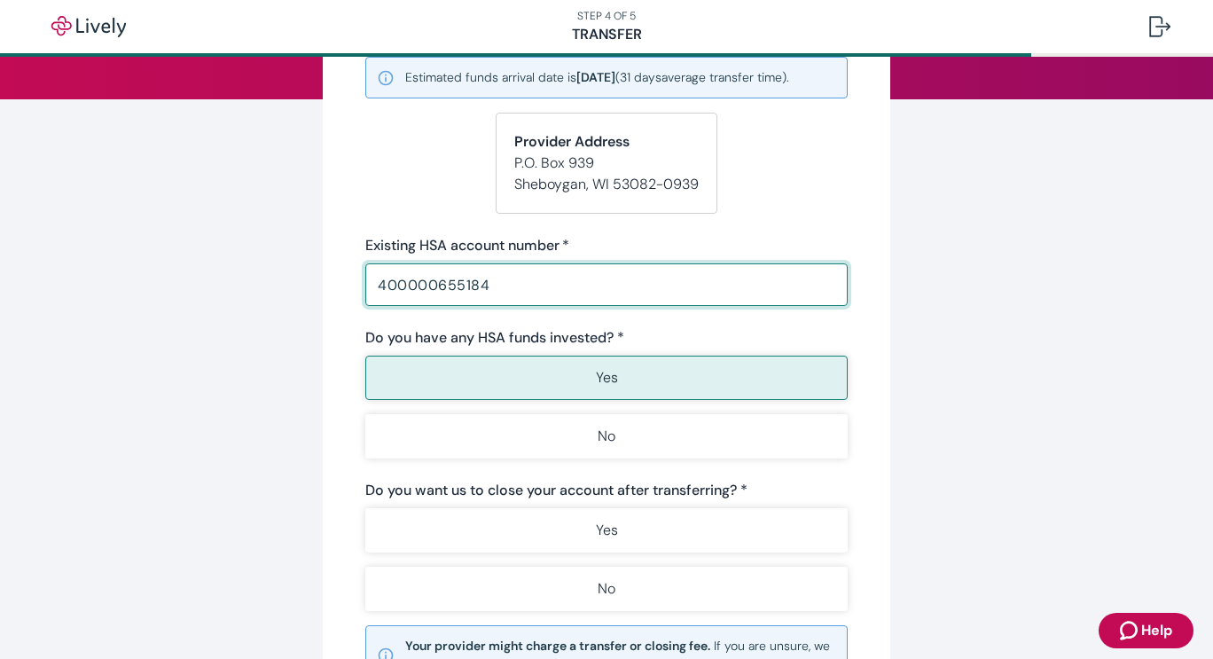
type input "400000655184"
click at [813, 204] on form "Start your Transfer Existing HSA provider * HSA Bank ​ Estimated funds arrival …" at bounding box center [606, 353] width 482 height 835
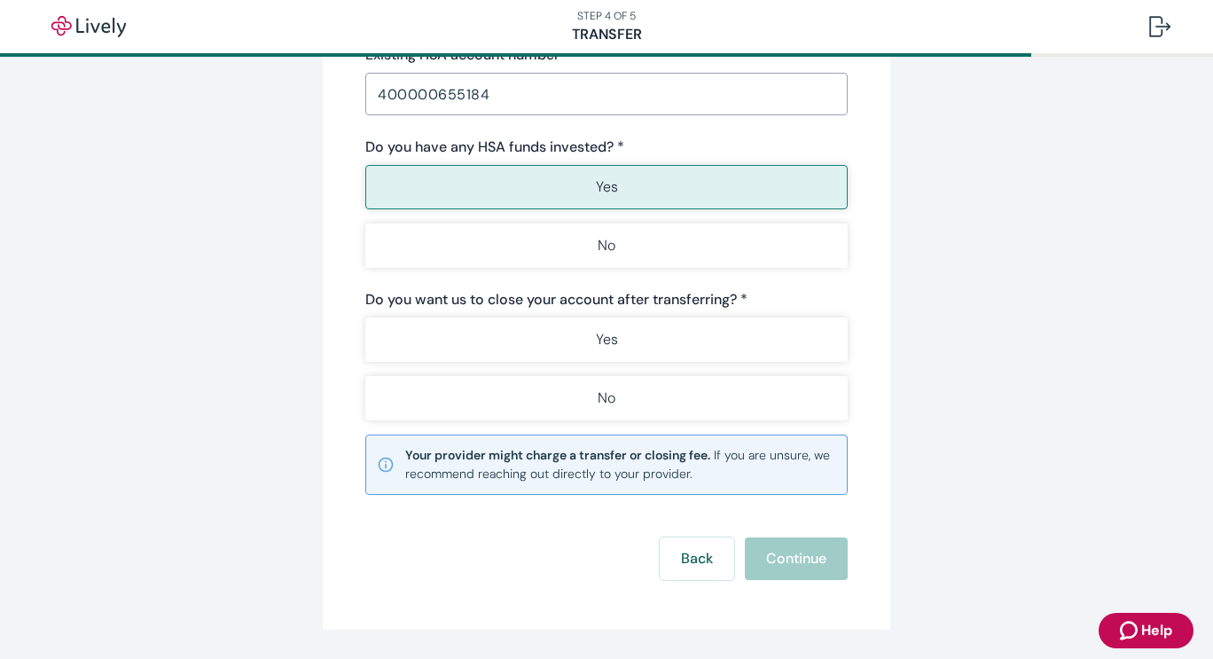
scroll to position [422, 0]
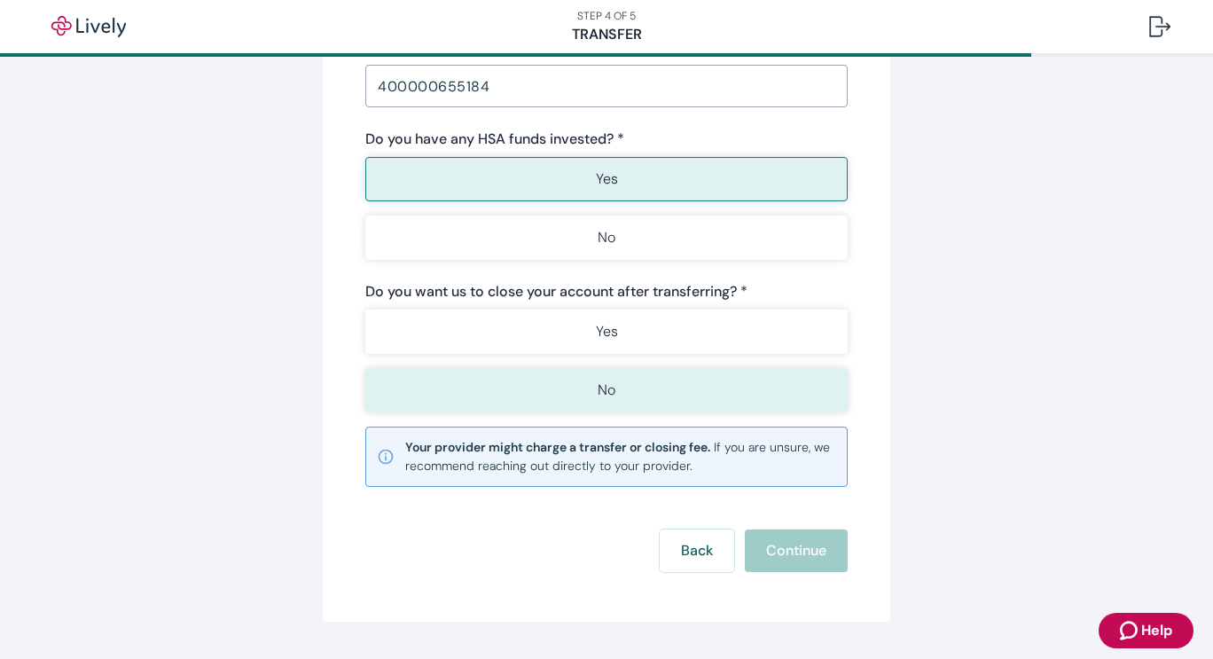
click at [706, 388] on button "No" at bounding box center [606, 390] width 482 height 44
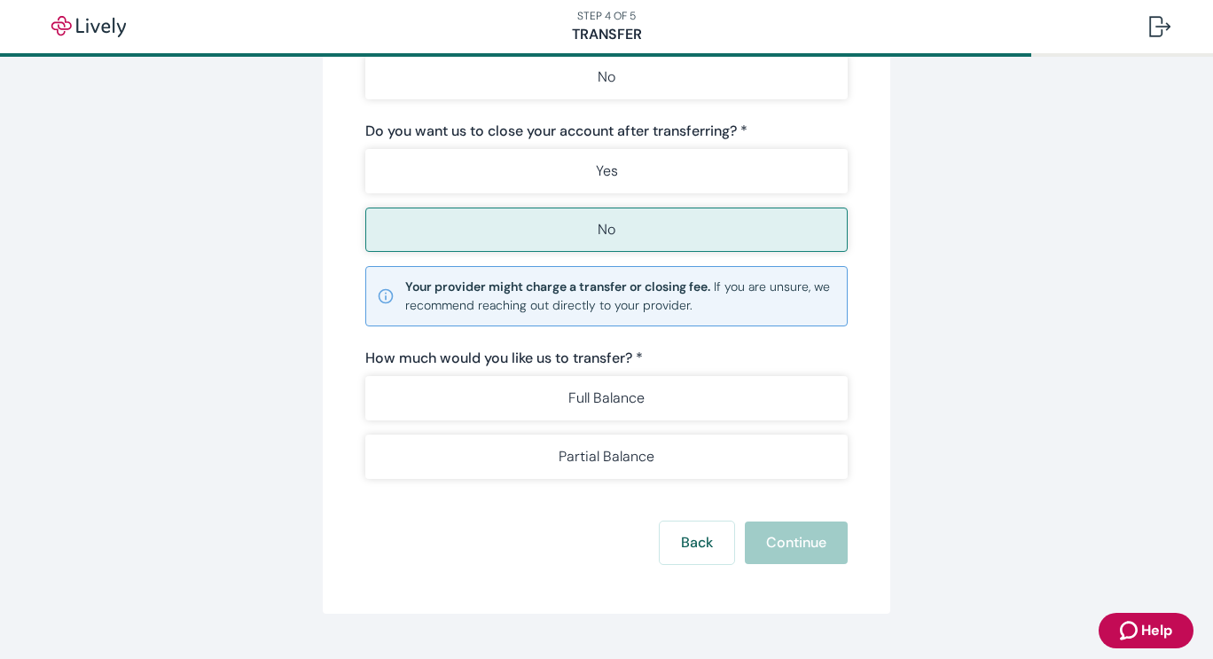
scroll to position [623, 0]
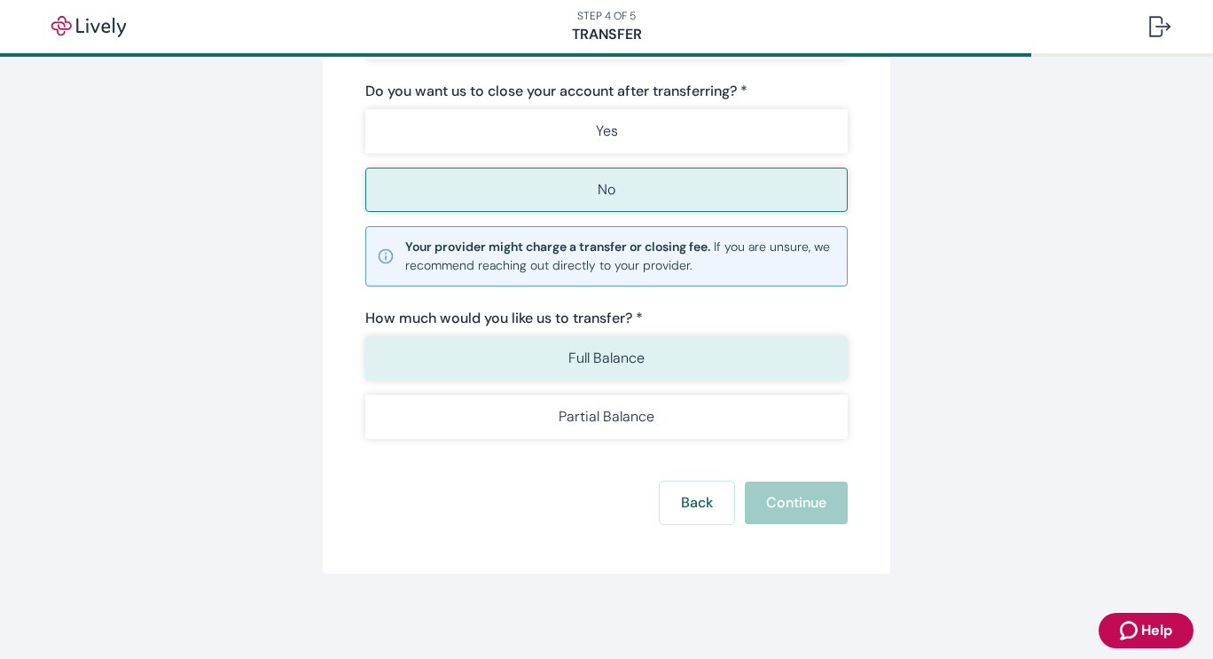
click at [734, 361] on button "Full Balance" at bounding box center [606, 358] width 482 height 44
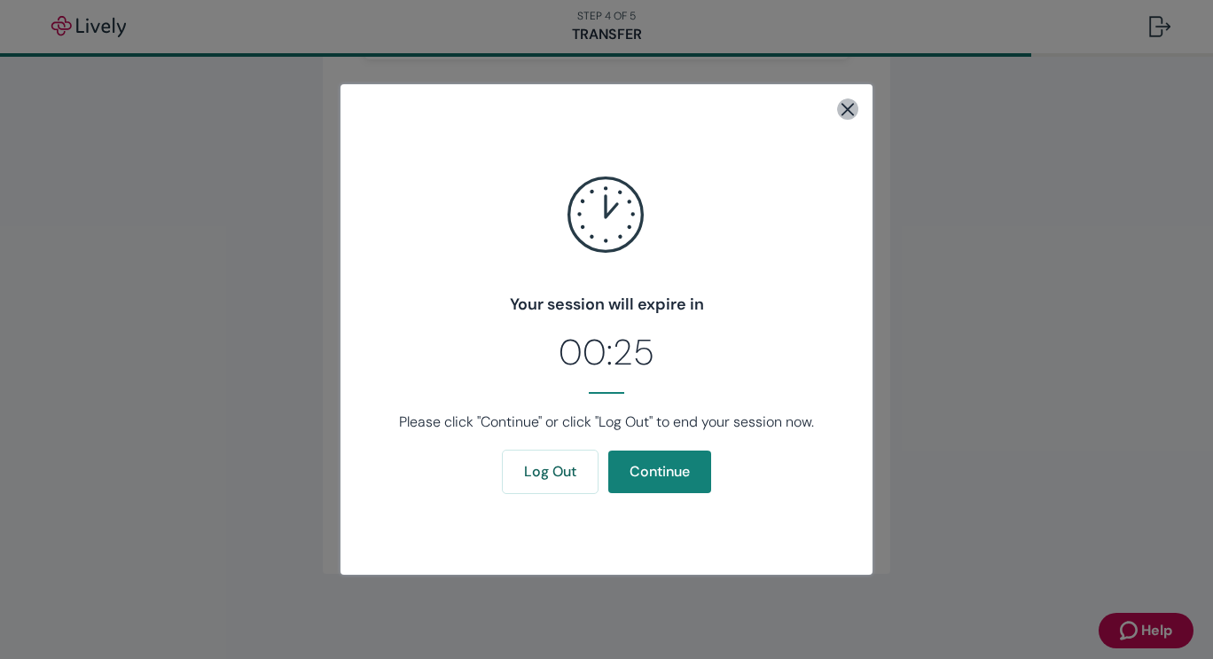
click at [841, 114] on icon "close" at bounding box center [847, 108] width 21 height 21
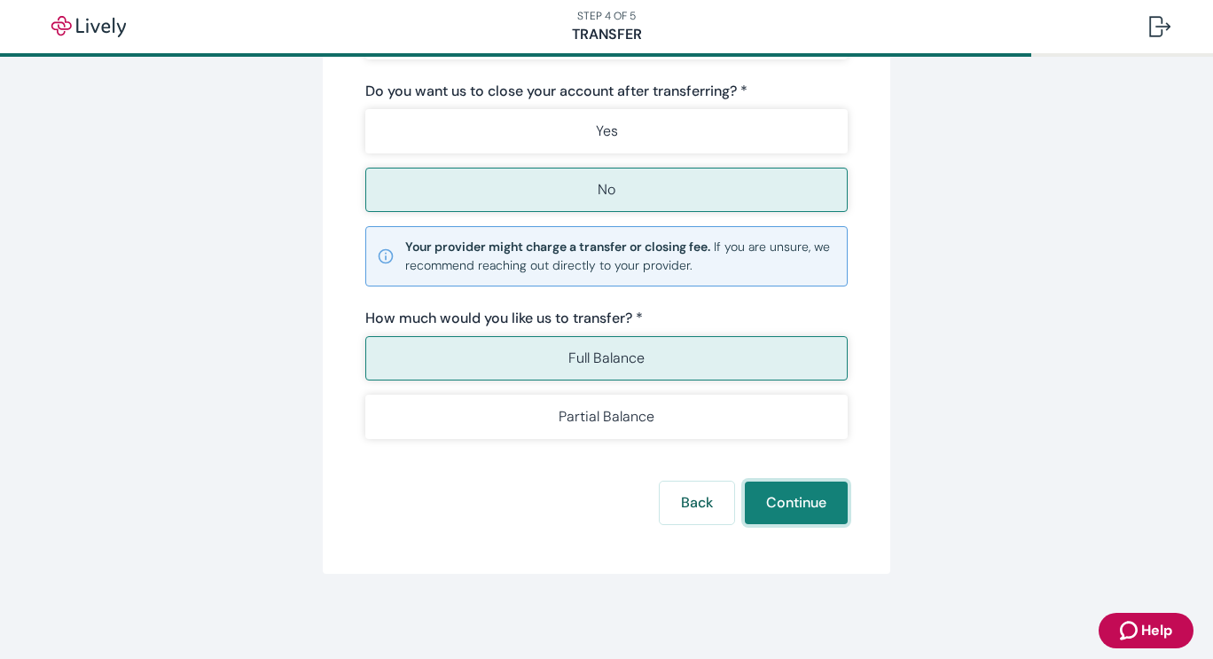
click at [793, 503] on button "Continue" at bounding box center [796, 503] width 103 height 43
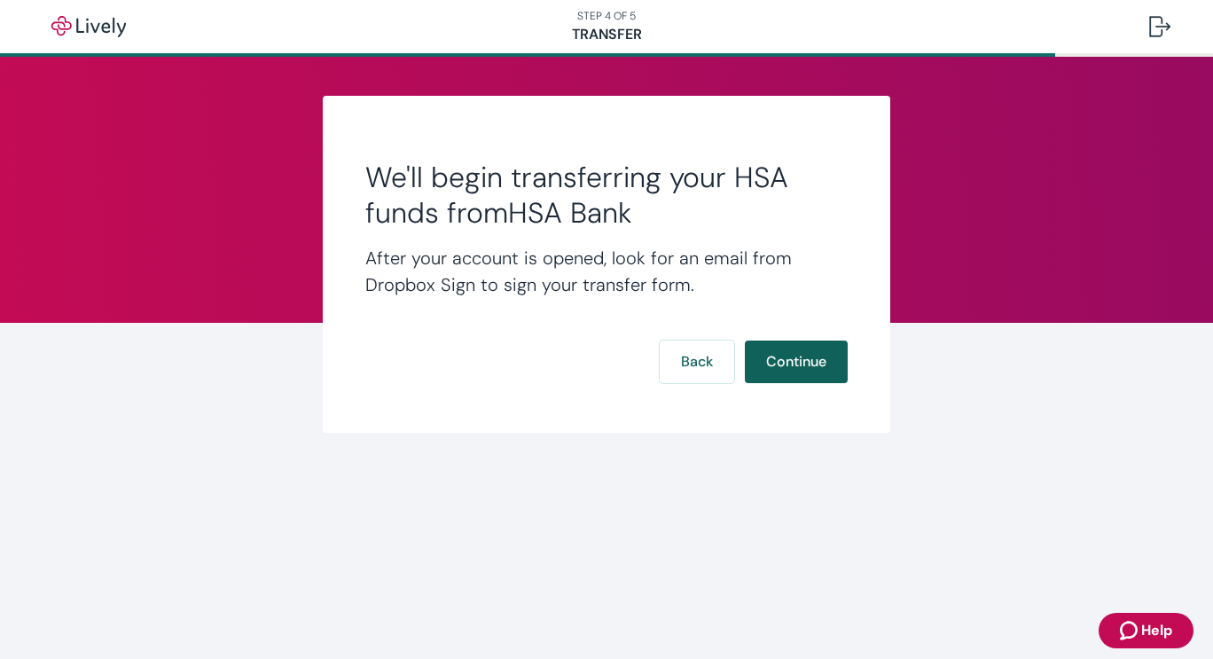
click at [804, 364] on button "Continue" at bounding box center [796, 362] width 103 height 43
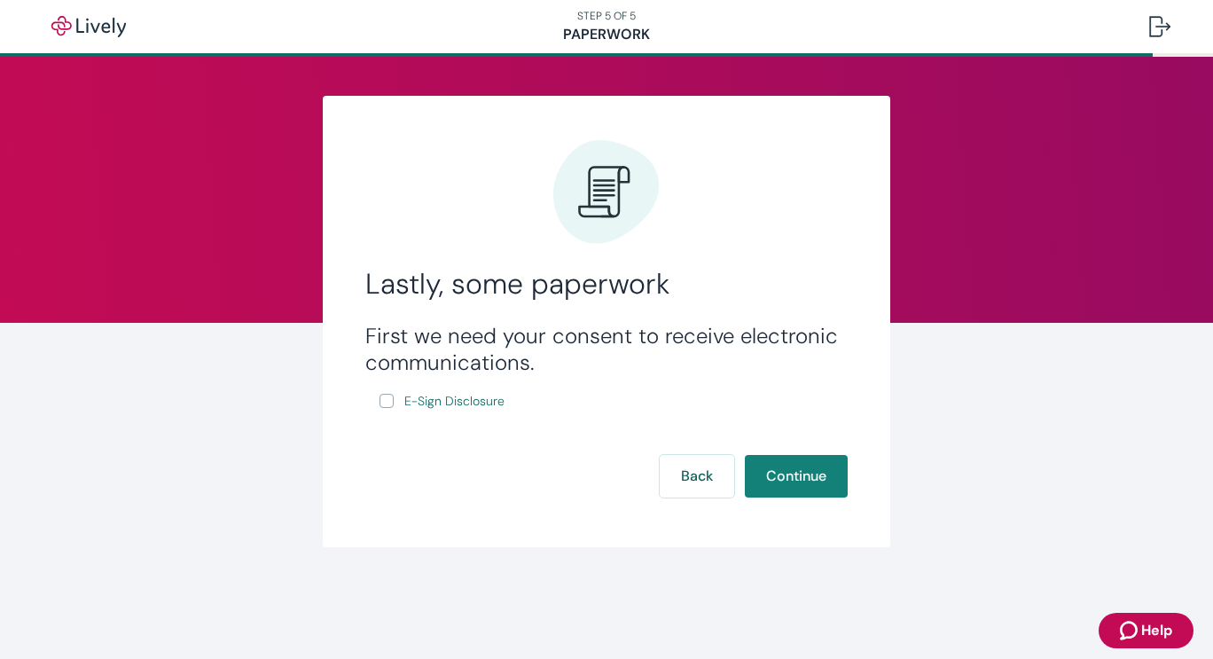
click at [391, 401] on input "E-Sign Disclosure" at bounding box center [387, 401] width 14 height 14
checkbox input "true"
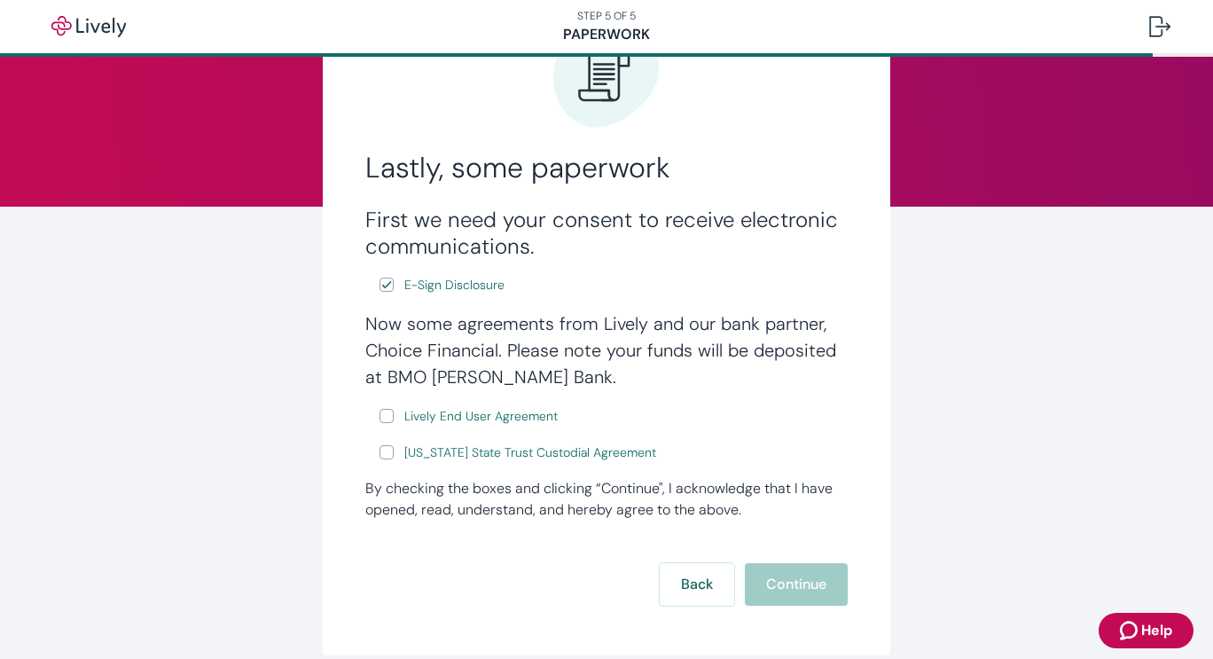
scroll to position [122, 0]
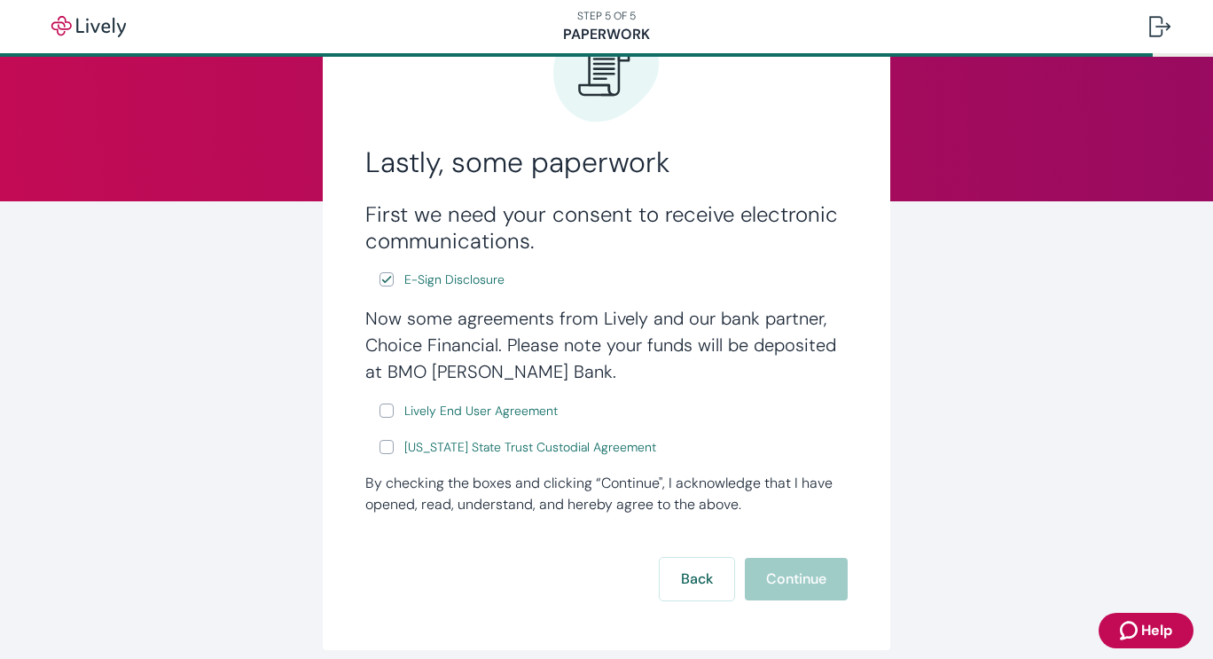
click at [380, 413] on input "Lively End User Agreement" at bounding box center [387, 411] width 14 height 14
checkbox input "true"
click at [774, 581] on div "Back Continue" at bounding box center [606, 579] width 482 height 43
click at [820, 595] on div "Back Continue" at bounding box center [606, 579] width 482 height 43
click at [794, 587] on div "Back Continue" at bounding box center [606, 579] width 482 height 43
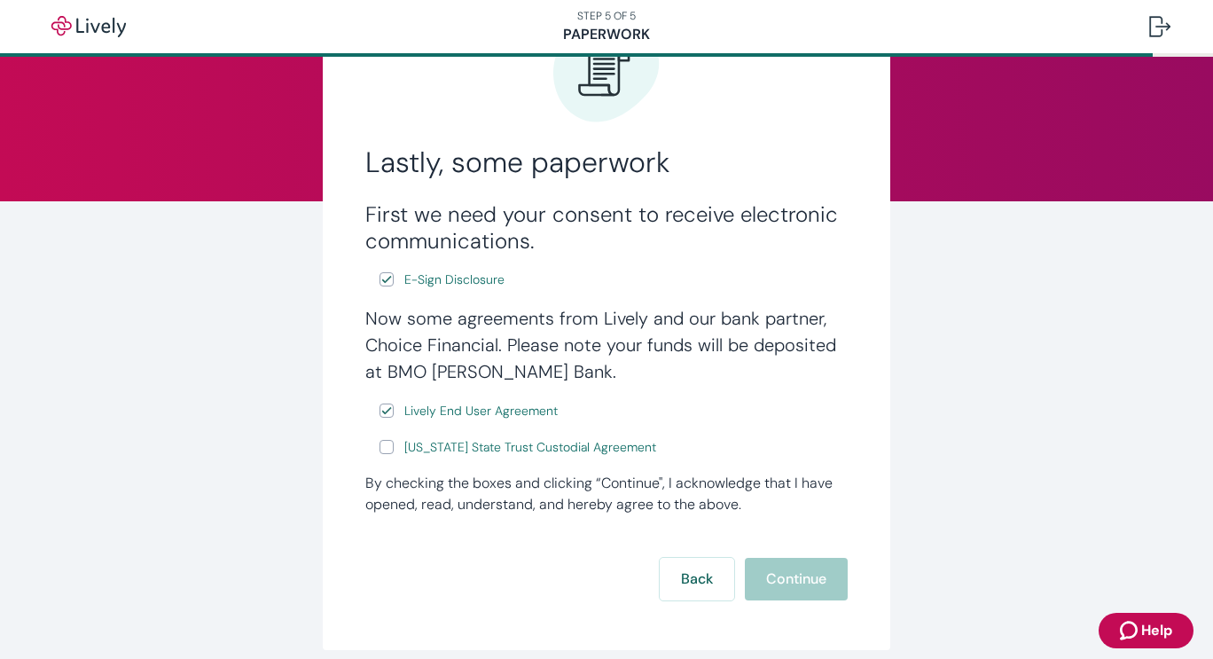
click at [794, 587] on div "Back Continue" at bounding box center [606, 579] width 482 height 43
click at [750, 163] on h2 "Lastly, some paperwork" at bounding box center [606, 162] width 482 height 35
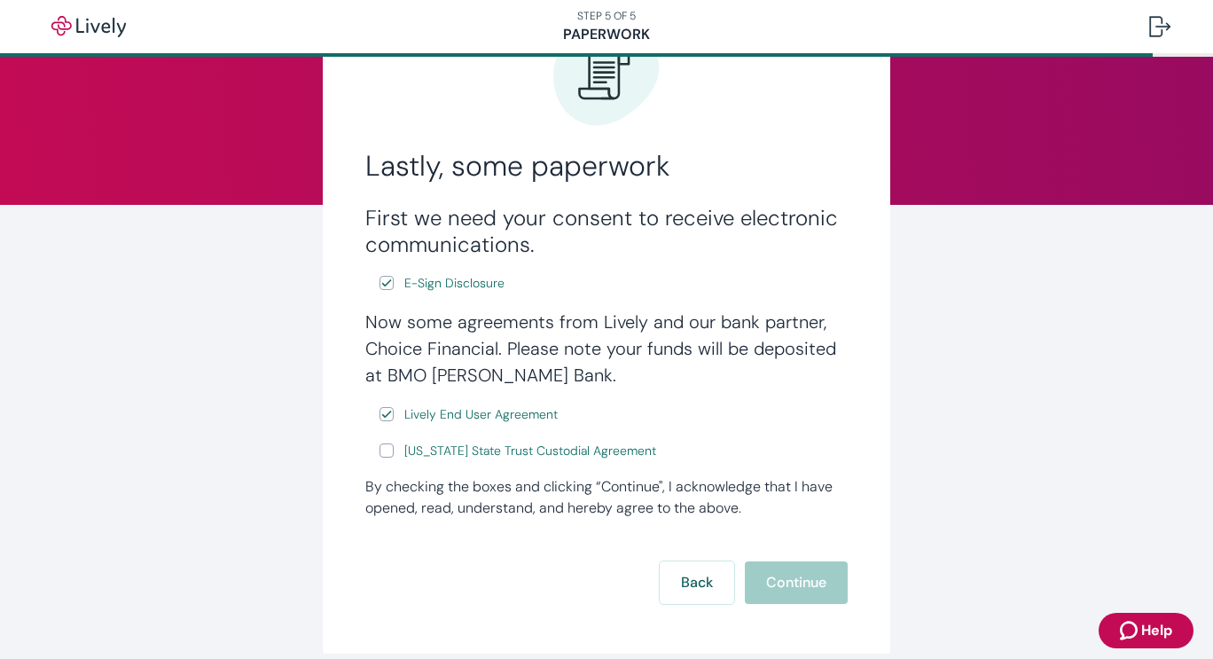
scroll to position [119, 0]
click at [771, 580] on div "Back Continue" at bounding box center [606, 582] width 482 height 43
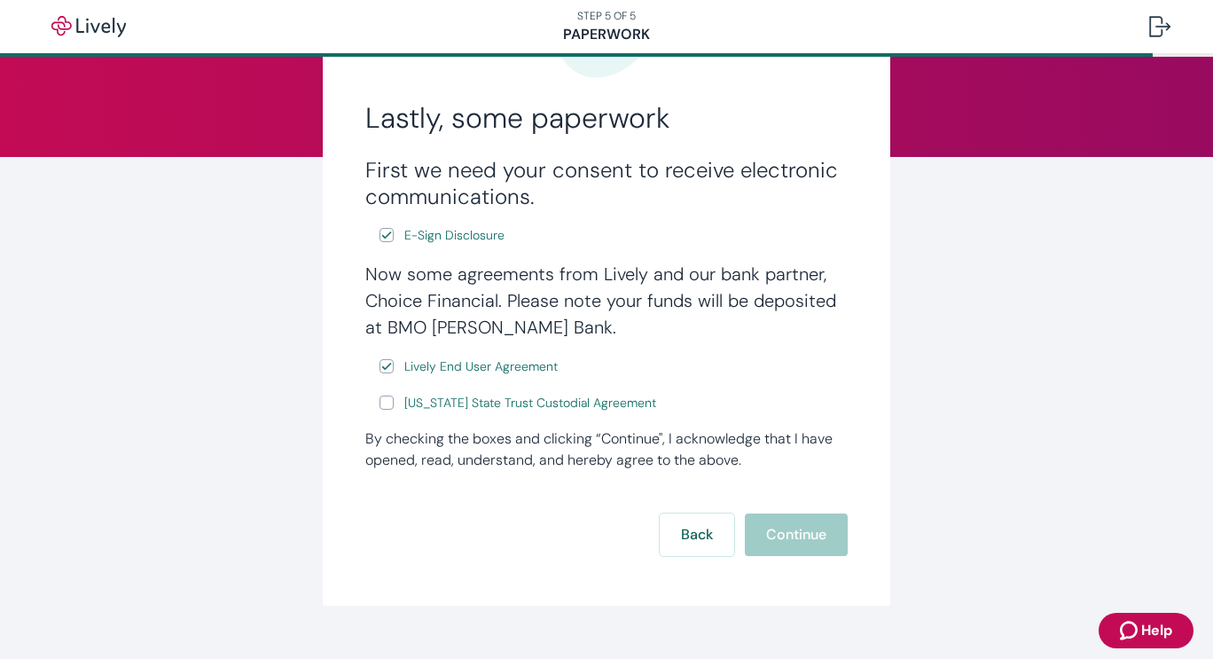
scroll to position [179, 0]
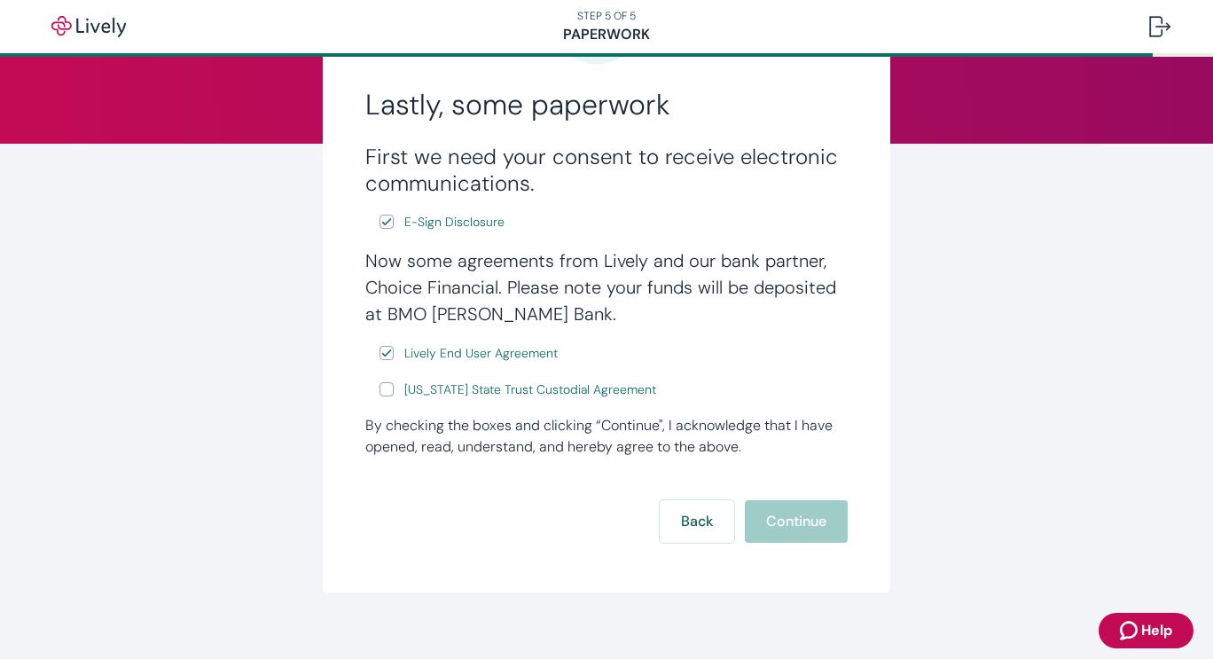
click at [786, 536] on div "Back Continue" at bounding box center [606, 521] width 482 height 43
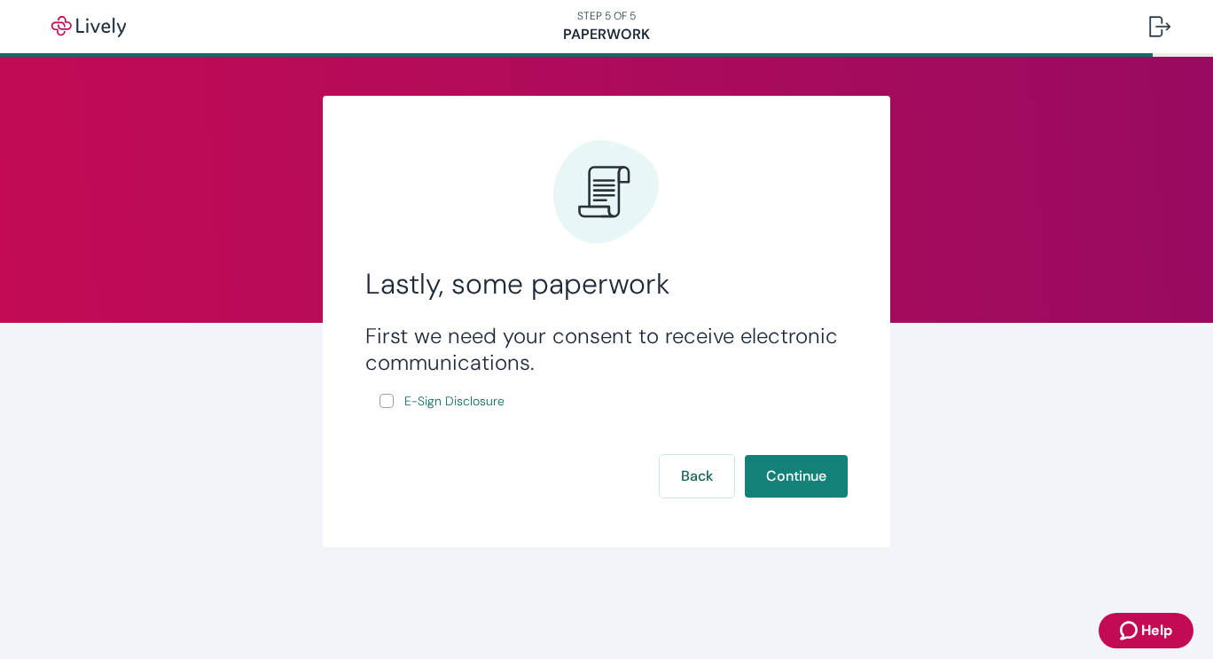
click at [384, 402] on input "E-Sign Disclosure" at bounding box center [387, 401] width 14 height 14
checkbox input "true"
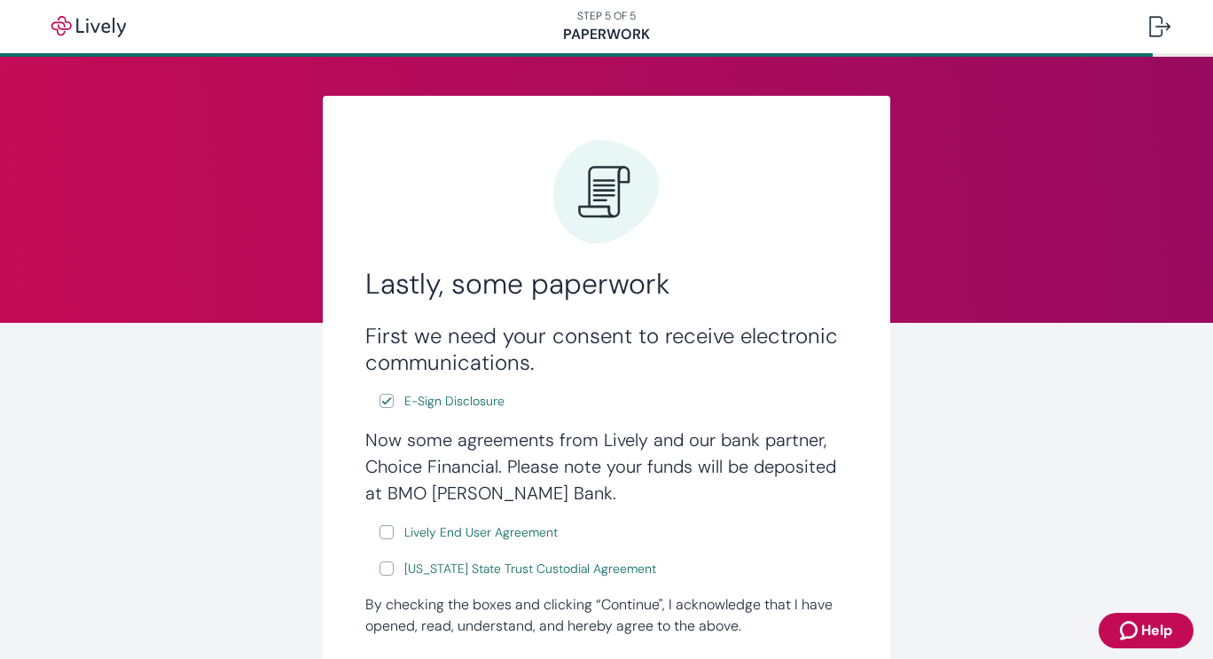
click at [382, 528] on input "Lively End User Agreement" at bounding box center [387, 532] width 14 height 14
checkbox input "true"
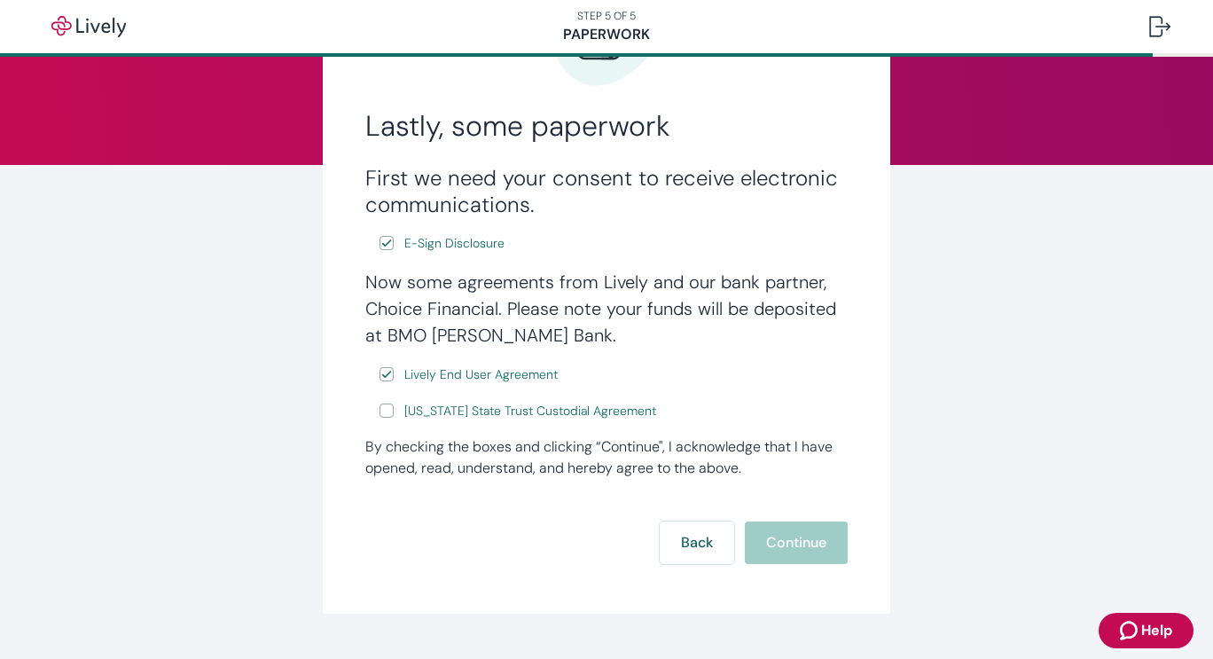
scroll to position [186, 0]
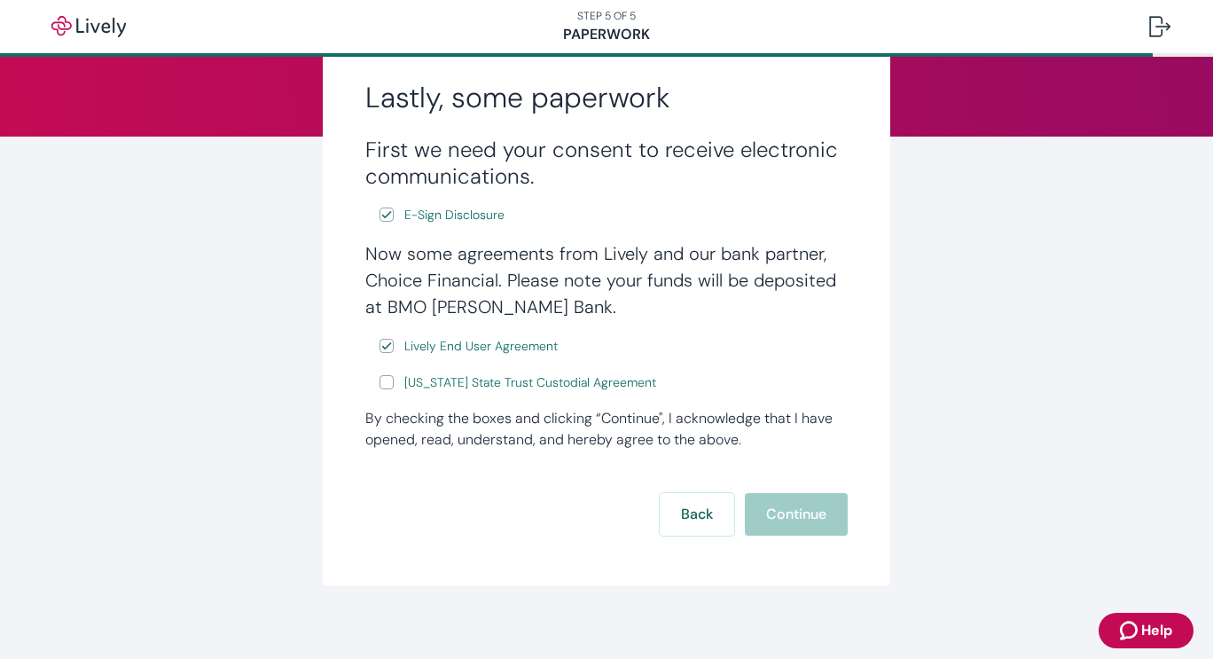
click at [785, 517] on div "Back Continue" at bounding box center [606, 514] width 482 height 43
click at [380, 379] on input "[US_STATE] State Trust Custodial Agreement" at bounding box center [387, 382] width 14 height 14
checkbox input "true"
click at [777, 513] on button "Continue" at bounding box center [796, 514] width 103 height 43
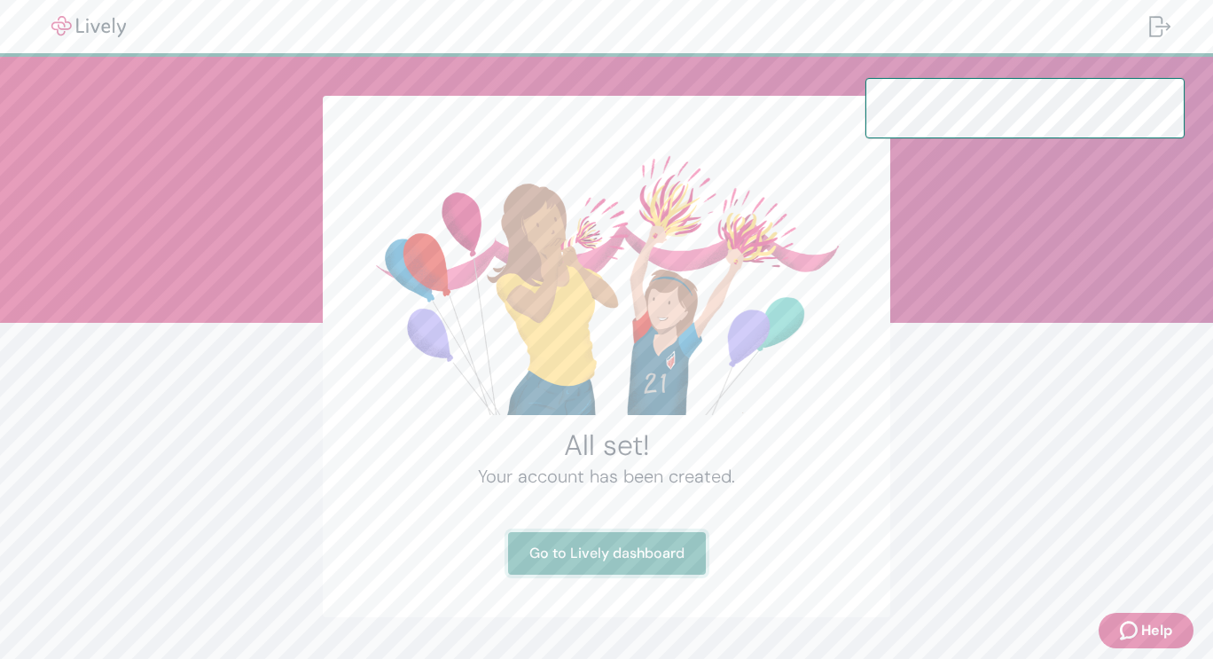
click at [604, 558] on link "Go to Lively dashboard" at bounding box center [607, 553] width 198 height 43
